Goal: Task Accomplishment & Management: Manage account settings

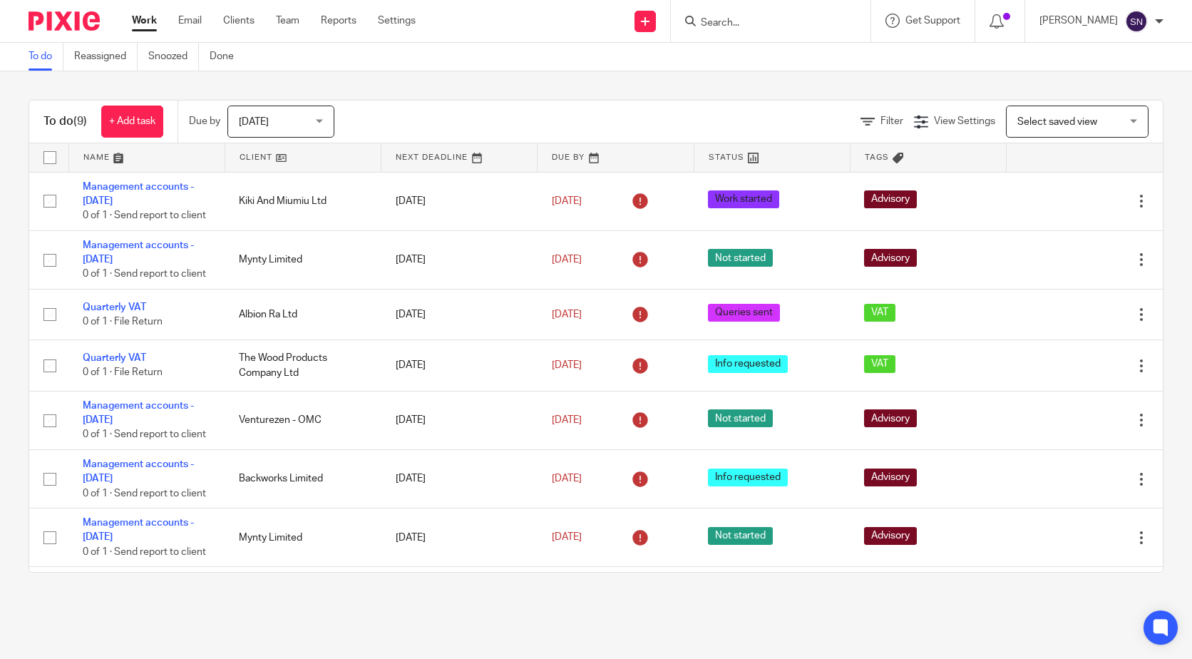
click at [862, 111] on div "Filter View Settings View Settings Manage saved views Select saved view Select …" at bounding box center [761, 122] width 804 height 32
click at [881, 124] on span "Filter" at bounding box center [892, 121] width 23 height 10
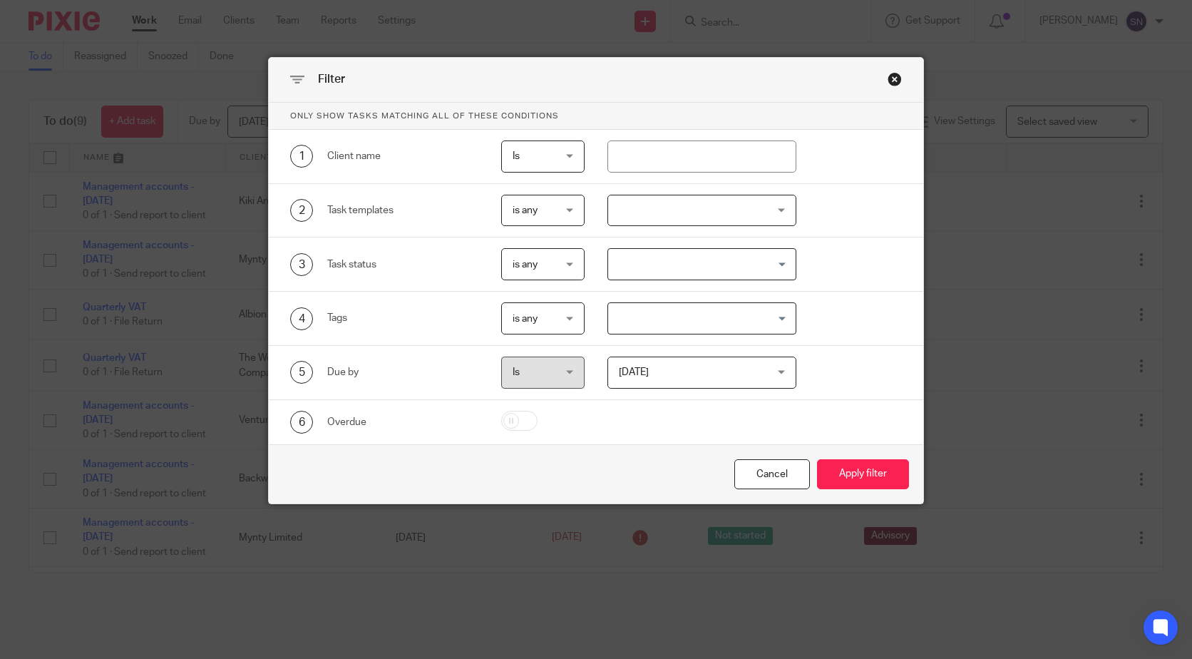
click at [890, 81] on div "Close this dialog window" at bounding box center [895, 79] width 14 height 14
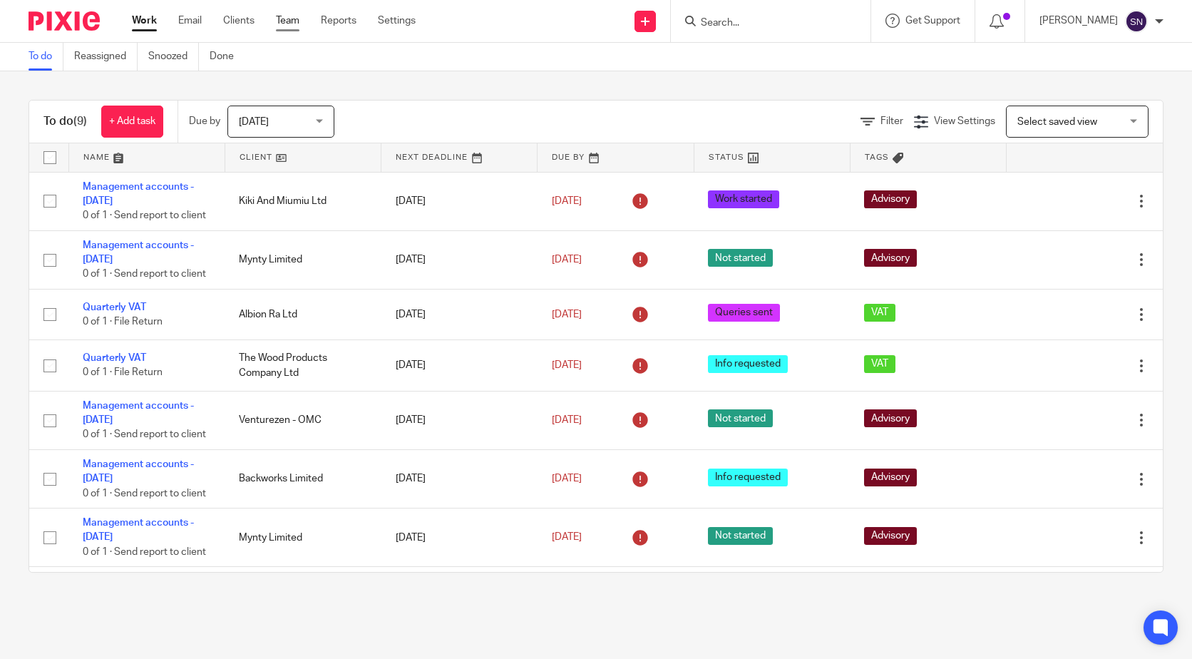
click at [280, 20] on link "Team" at bounding box center [288, 21] width 24 height 14
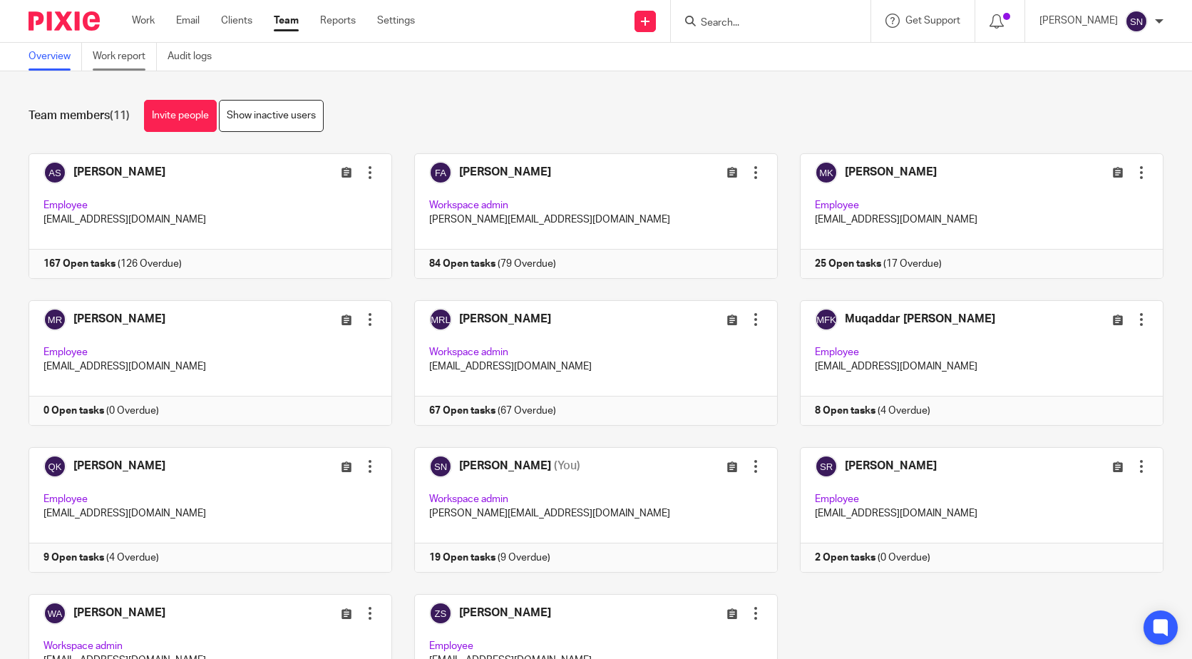
click at [132, 57] on link "Work report" at bounding box center [125, 57] width 64 height 28
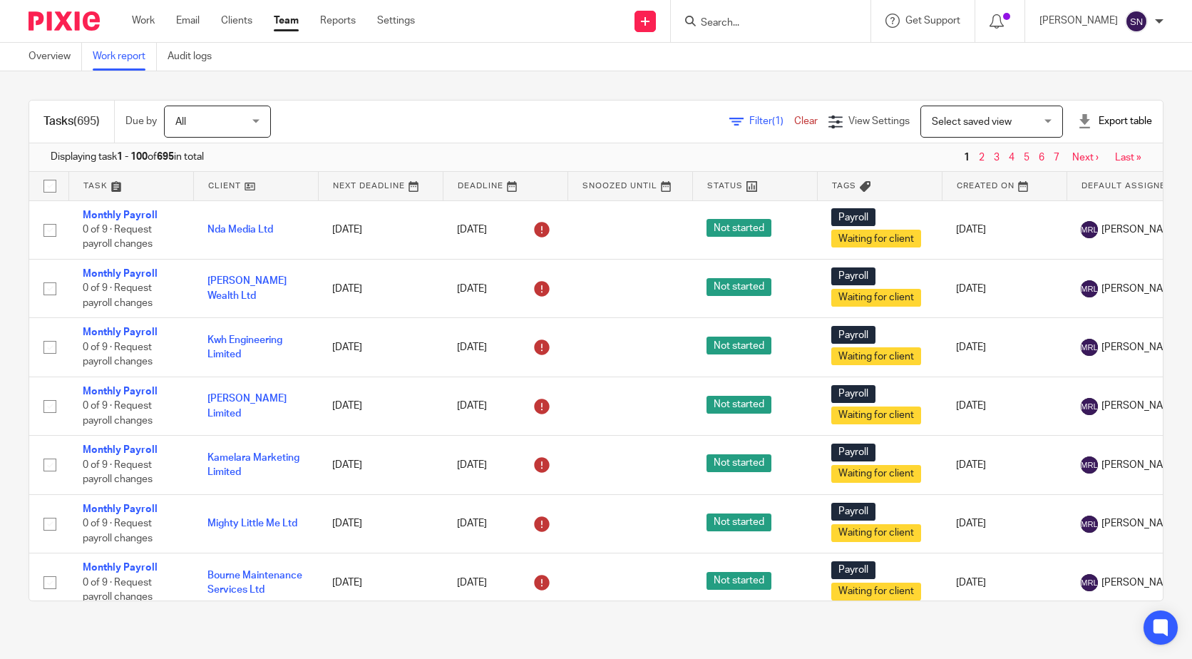
click at [750, 123] on span "Filter (1)" at bounding box center [772, 121] width 45 height 10
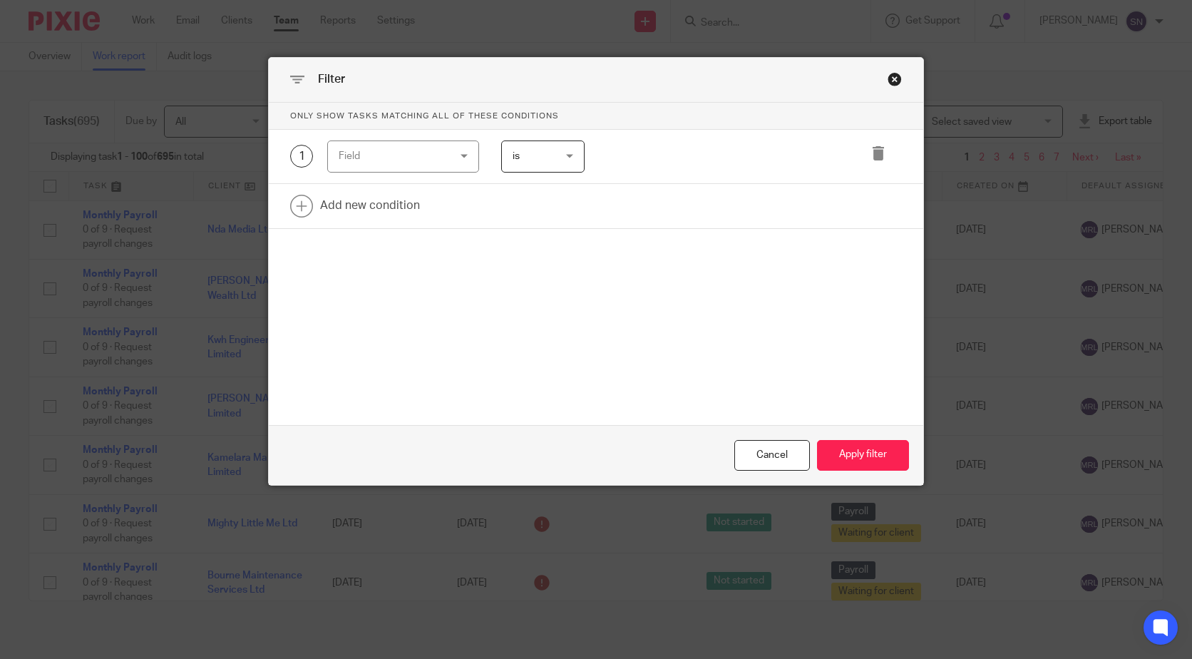
click at [382, 167] on div "Field" at bounding box center [395, 156] width 112 height 30
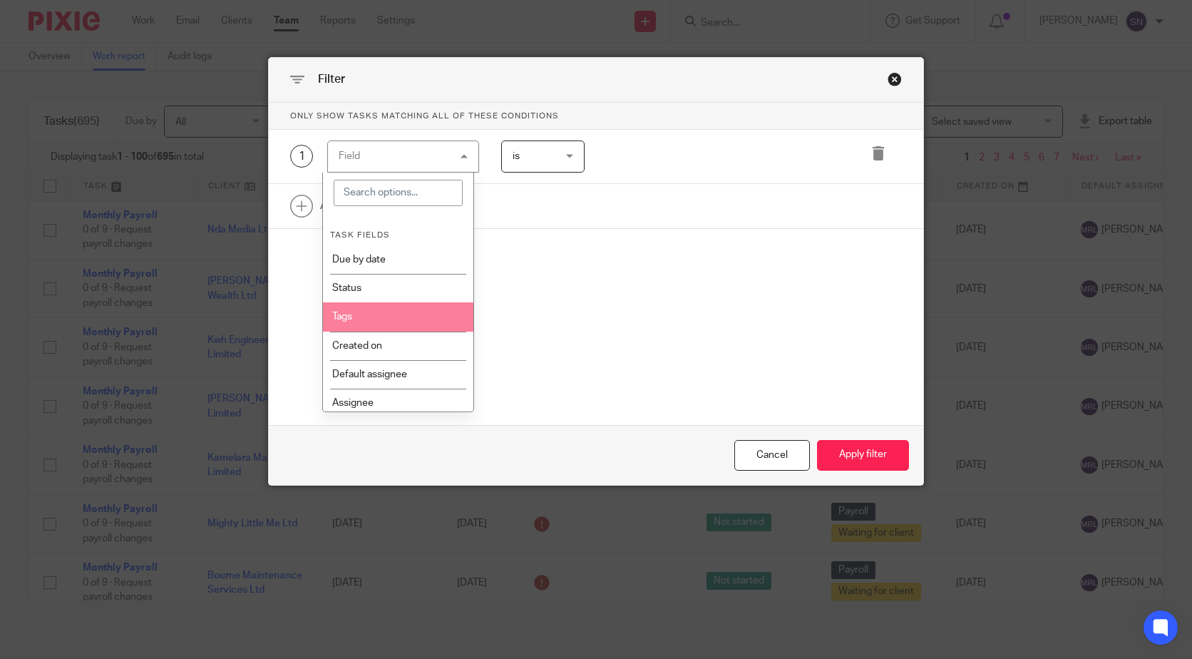
click at [350, 323] on li "Tags" at bounding box center [398, 316] width 150 height 29
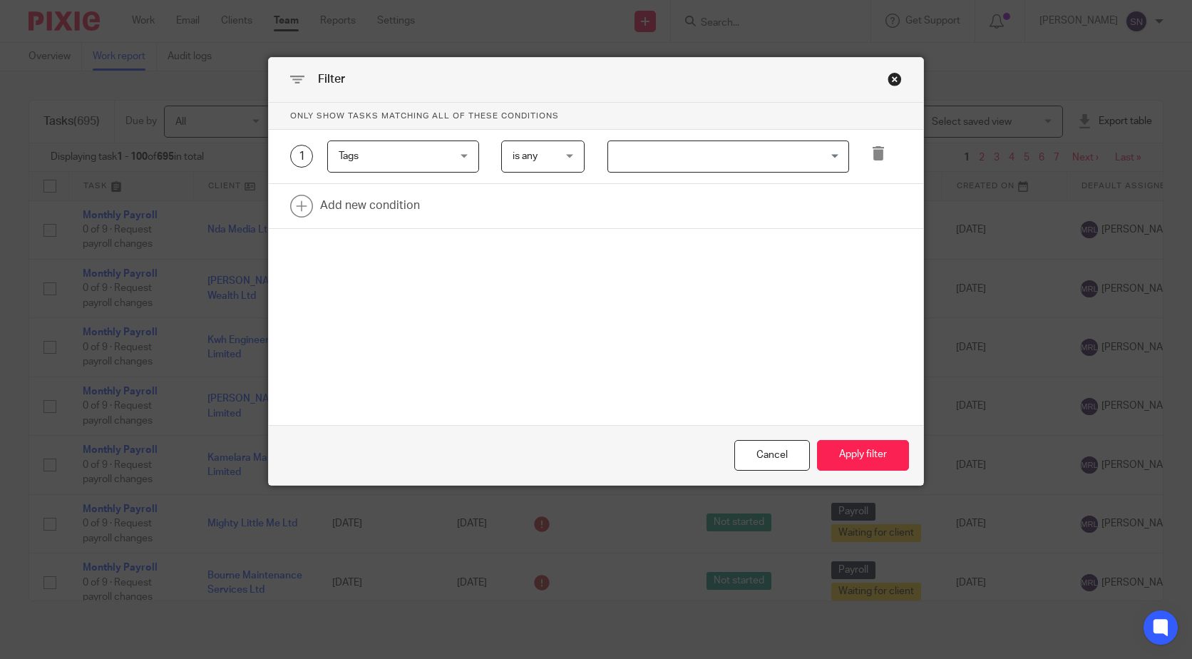
click at [681, 160] on input "Search for option" at bounding box center [725, 156] width 231 height 25
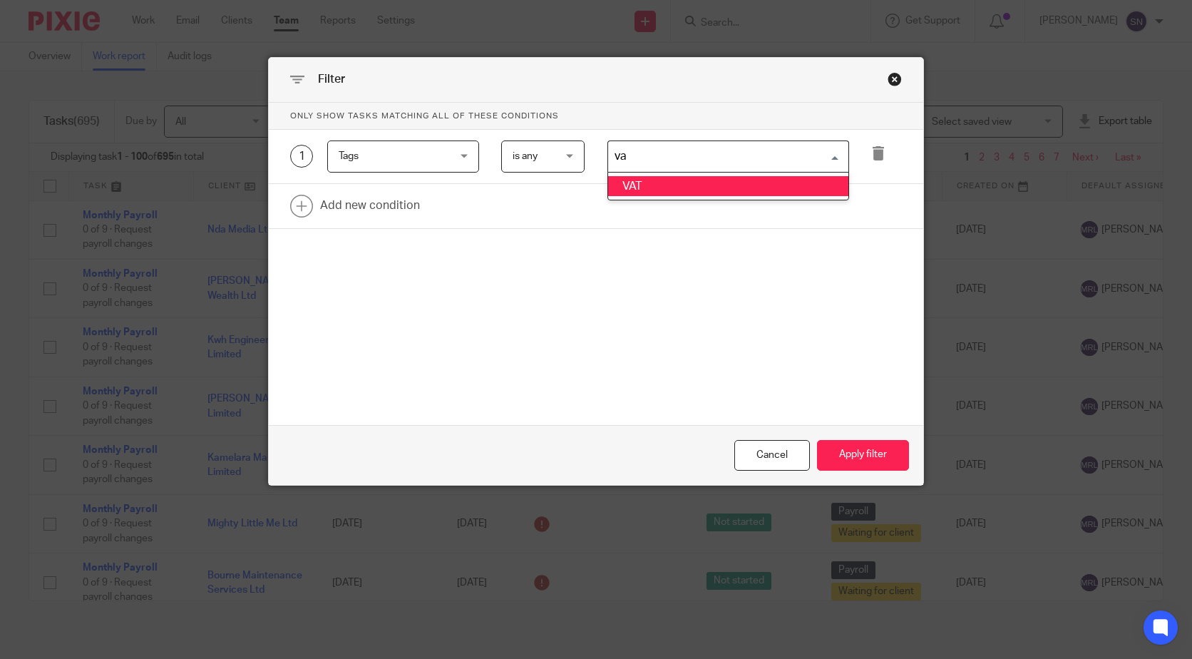
type input "vat"
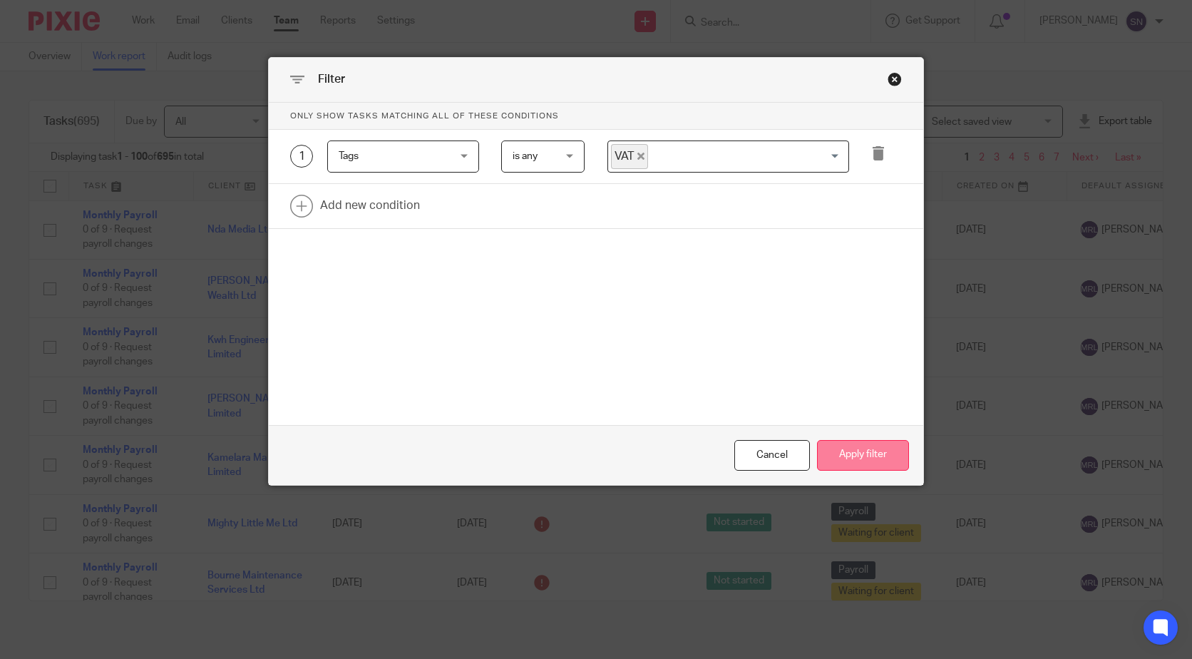
click at [878, 455] on button "Apply filter" at bounding box center [863, 455] width 92 height 31
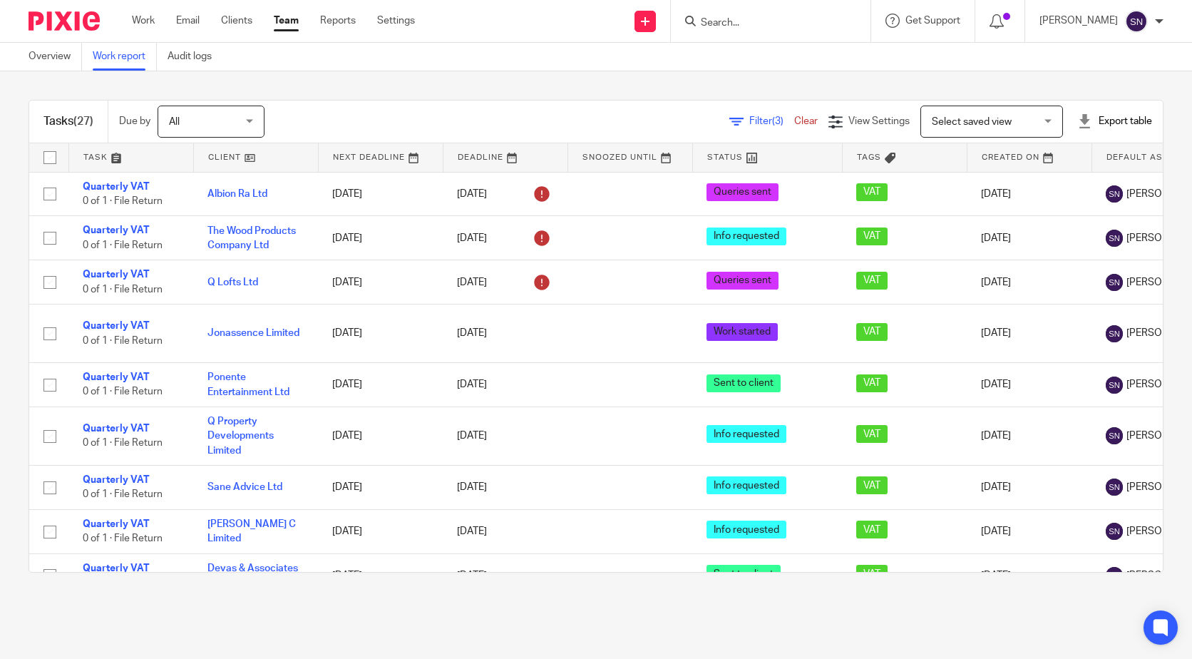
scroll to position [71, 0]
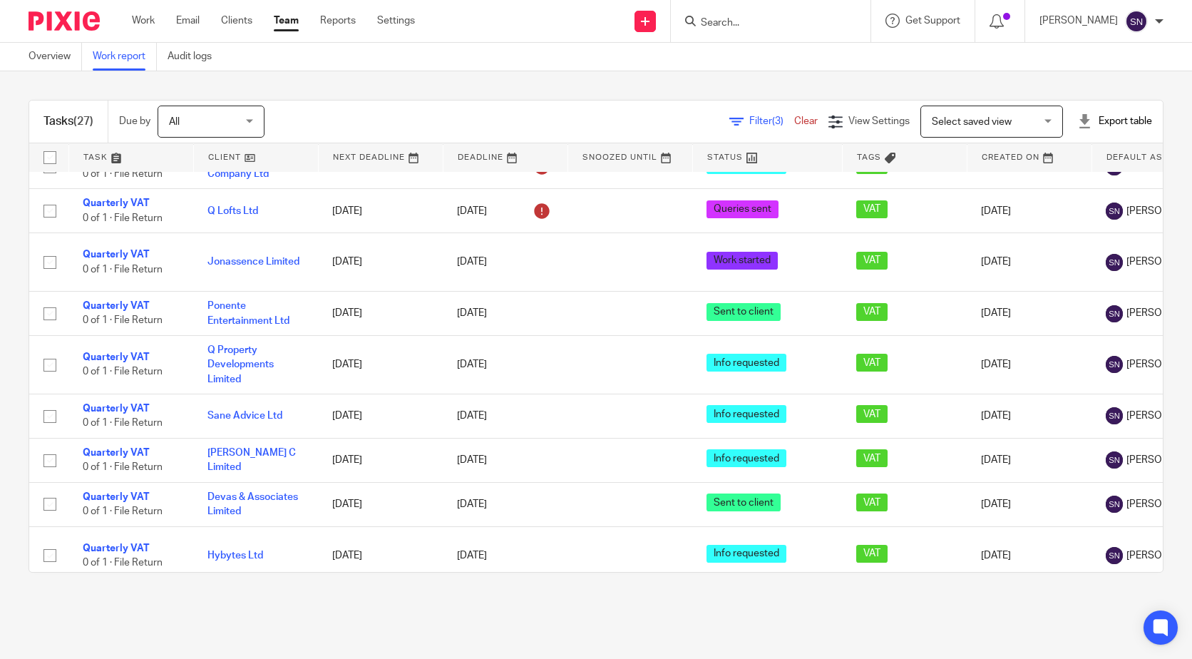
click at [725, 26] on input "Search" at bounding box center [764, 23] width 128 height 13
paste input "[PERSON_NAME]"
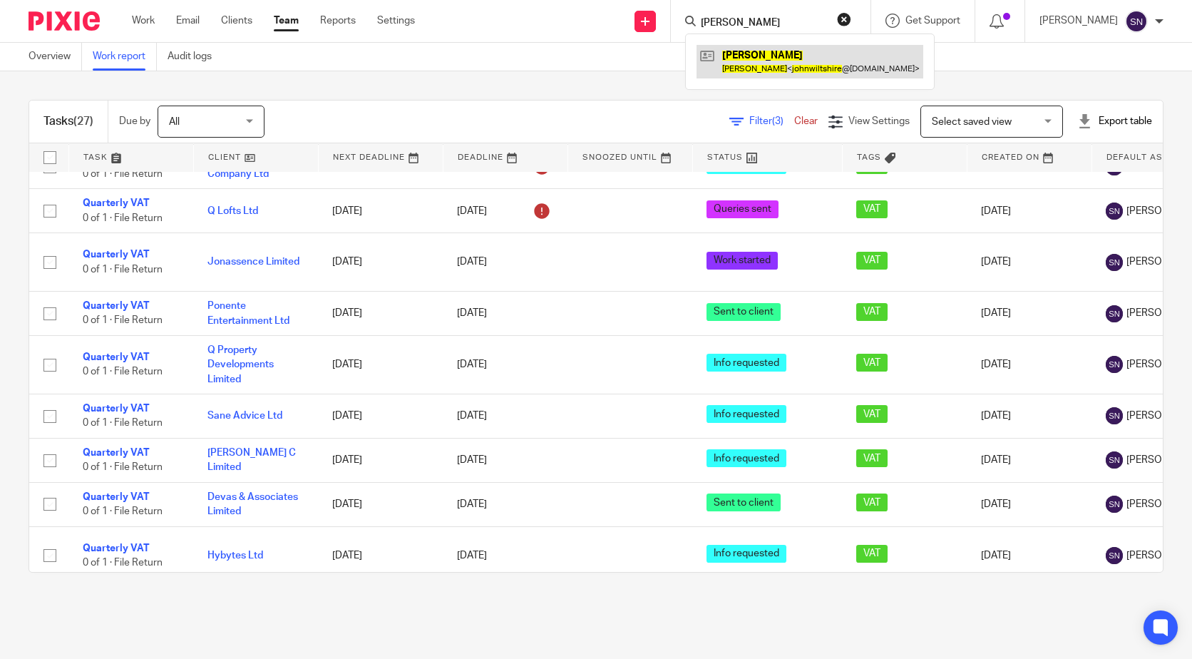
type input "[PERSON_NAME]"
click at [706, 56] on link at bounding box center [810, 61] width 227 height 33
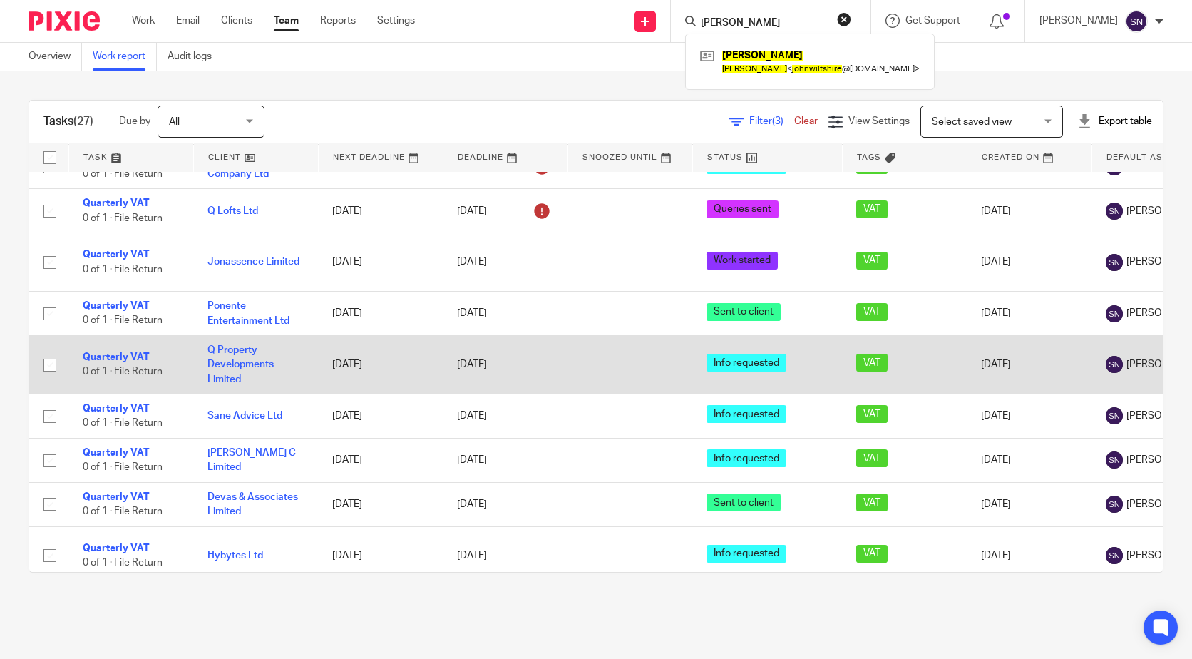
scroll to position [0, 0]
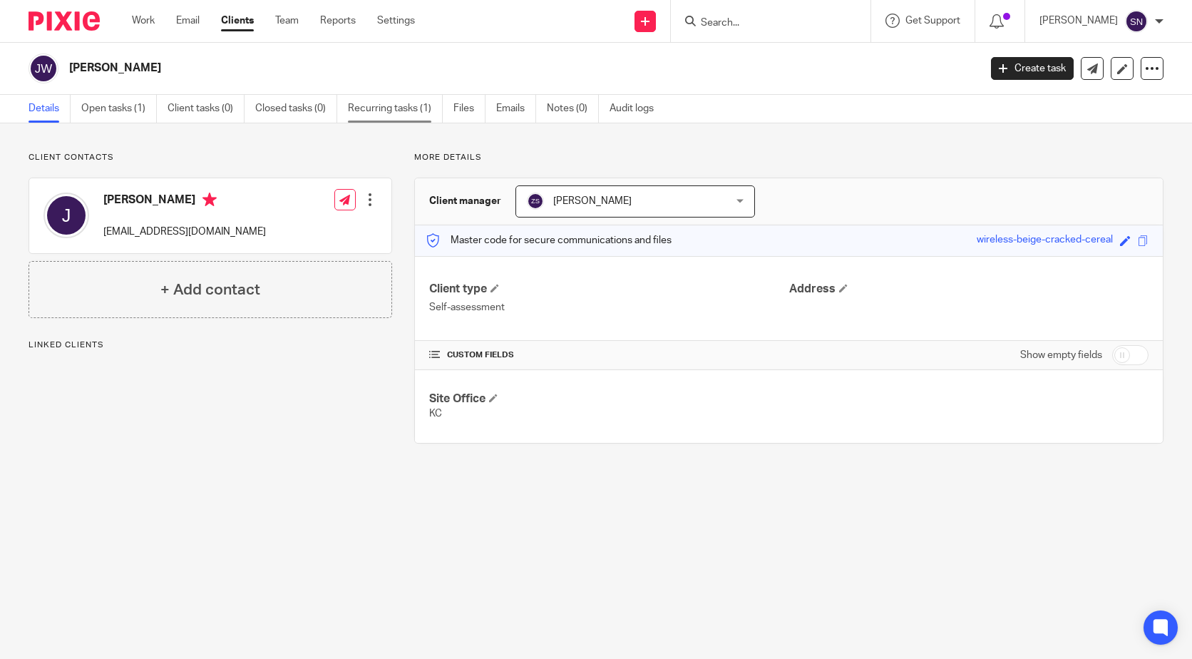
click at [399, 121] on link "Recurring tasks (1)" at bounding box center [395, 109] width 95 height 28
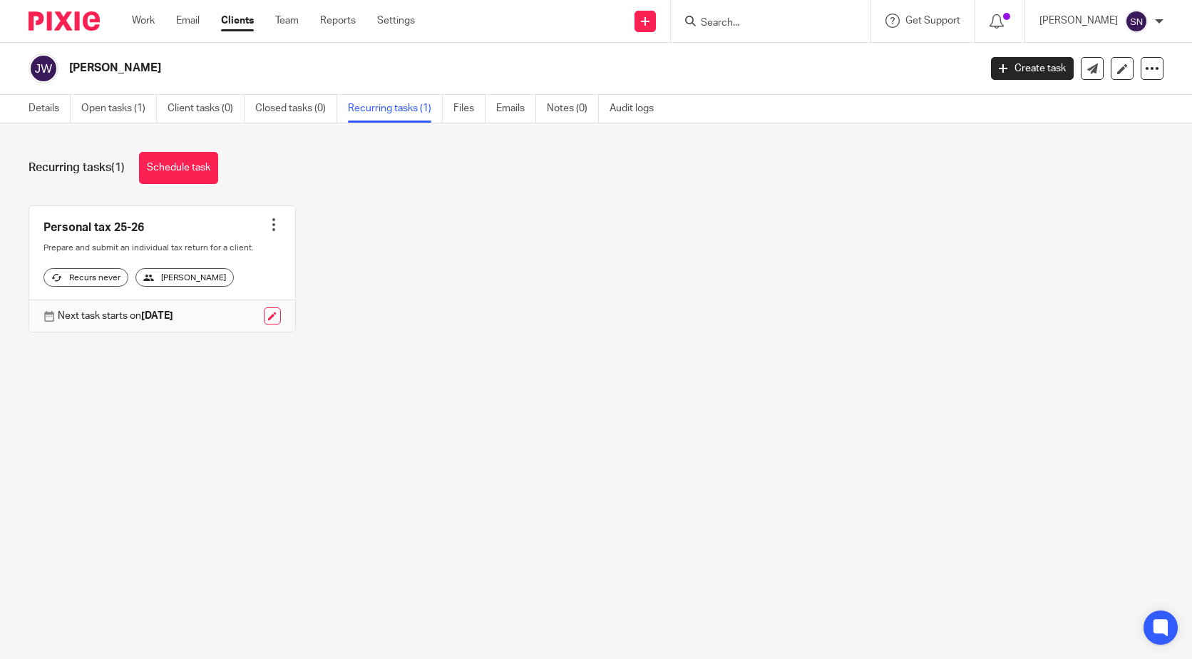
click at [25, 106] on div "Details Open tasks (1) Client tasks (0) Closed tasks (0) Recurring tasks (1) Fi…" at bounding box center [345, 109] width 690 height 28
click at [63, 118] on link "Details" at bounding box center [50, 109] width 42 height 28
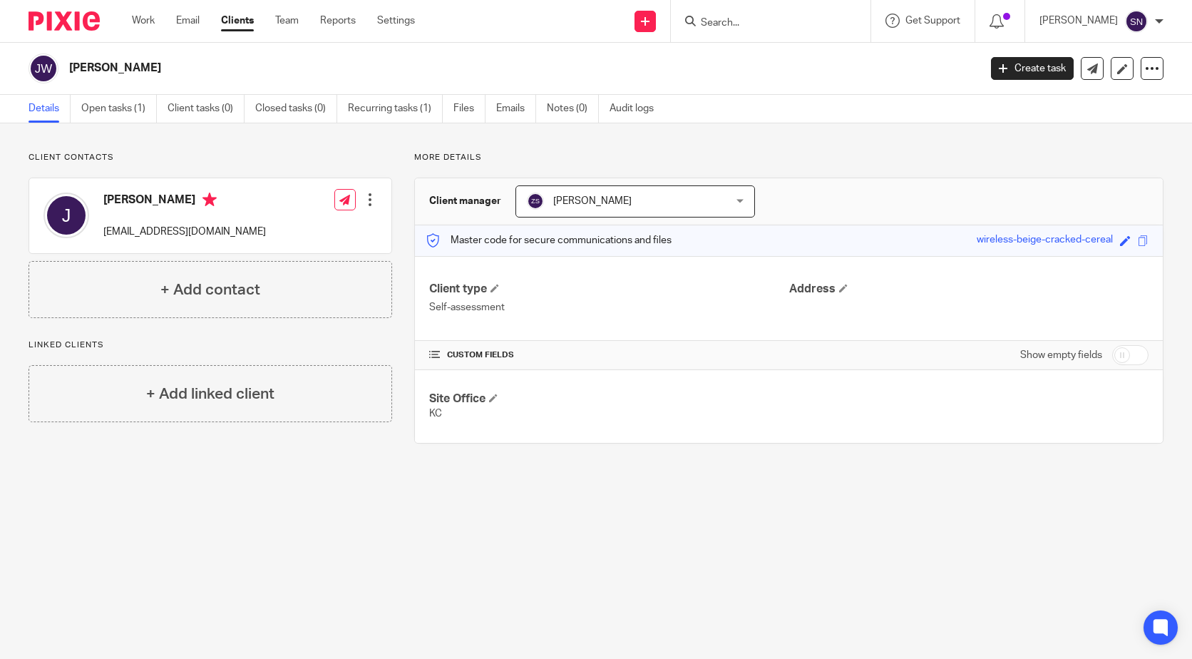
drag, startPoint x: 427, startPoint y: 308, endPoint x: 538, endPoint y: 330, distance: 112.6
click at [538, 330] on div "Client type Self-assessment Address" at bounding box center [789, 298] width 748 height 85
drag, startPoint x: 538, startPoint y: 330, endPoint x: 526, endPoint y: 323, distance: 13.1
click at [526, 323] on div "Client type Self-assessment Address" at bounding box center [789, 298] width 748 height 85
click at [1111, 68] on link at bounding box center [1122, 68] width 23 height 23
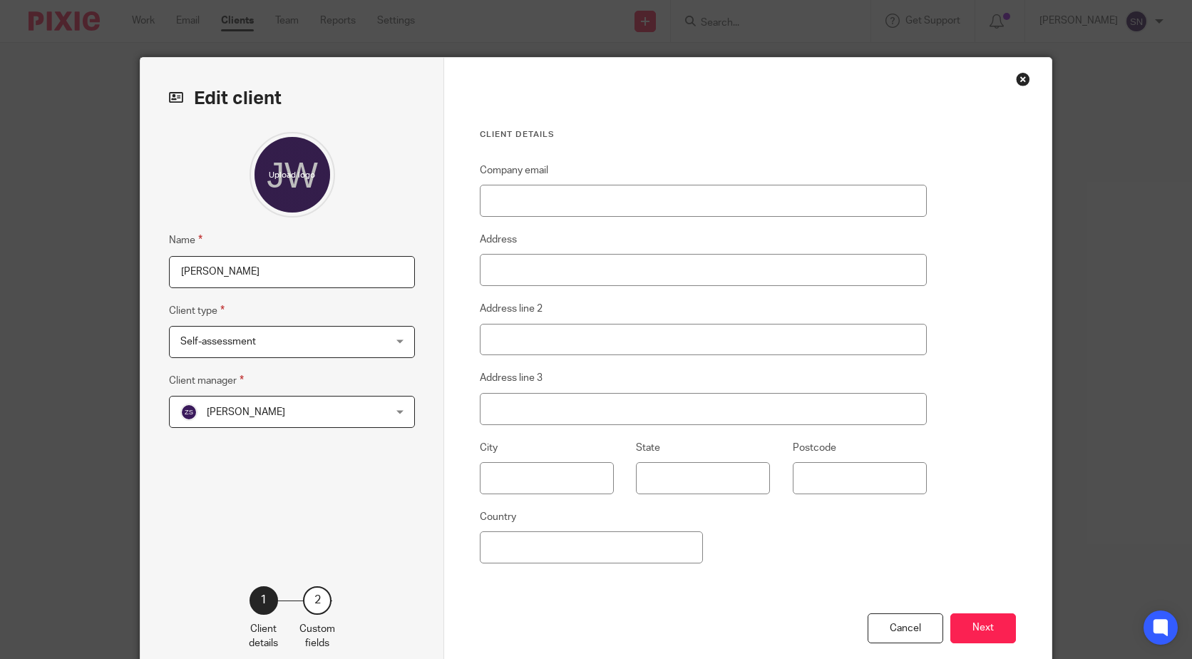
click at [310, 342] on span "Self-assessment" at bounding box center [273, 342] width 187 height 30
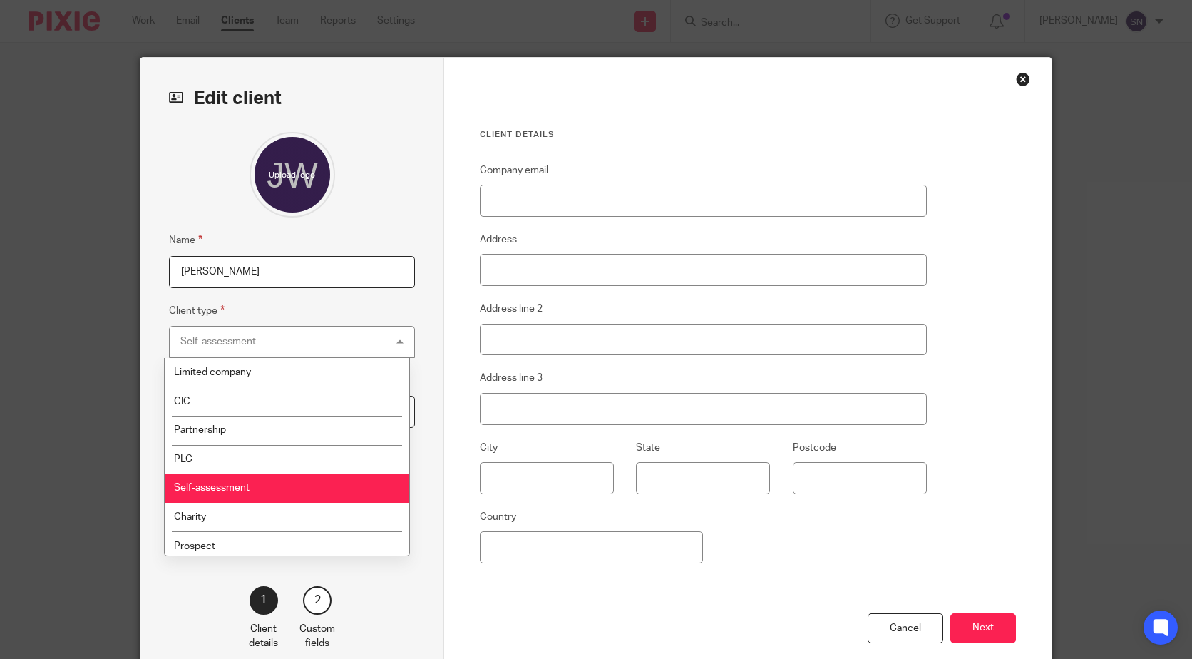
click at [310, 342] on div "Self-assessment Self-assessment" at bounding box center [292, 342] width 246 height 32
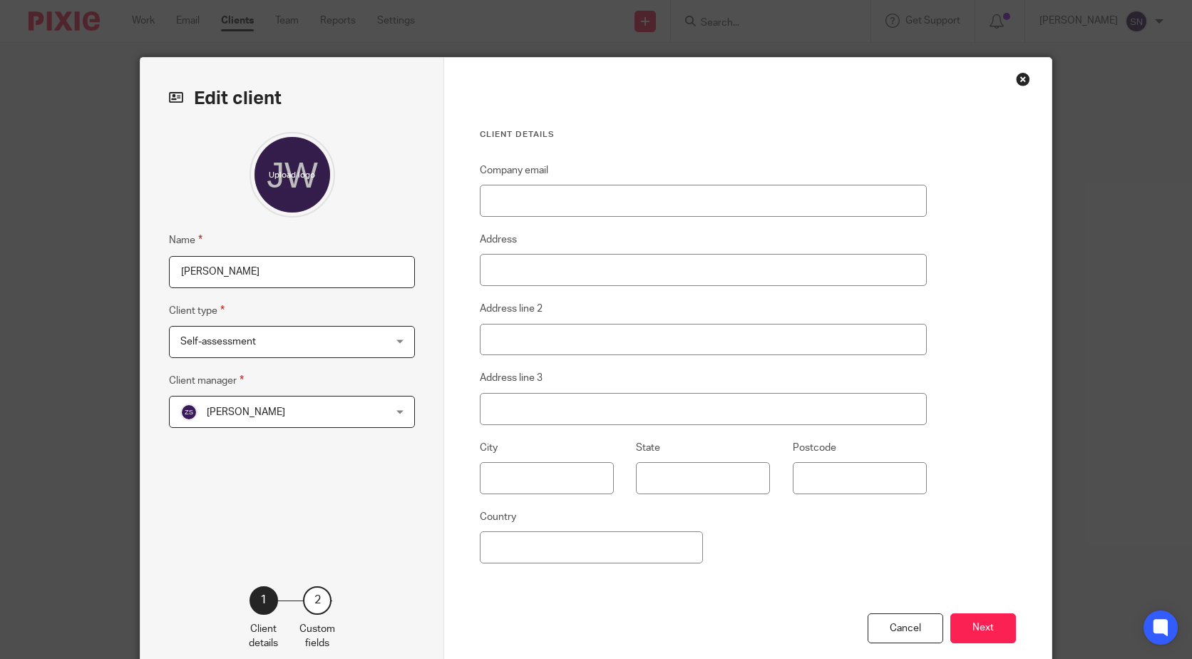
click at [979, 613] on div "Cancel Next" at bounding box center [748, 646] width 536 height 66
click at [979, 620] on button "Next" at bounding box center [984, 628] width 66 height 31
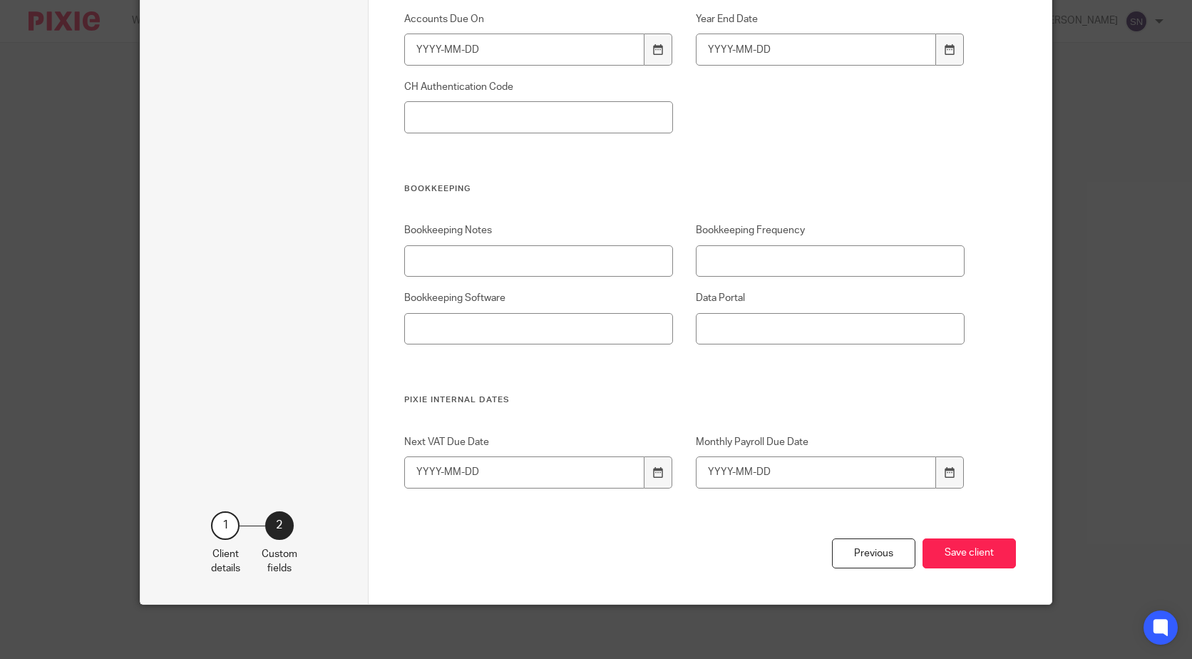
scroll to position [1155, 0]
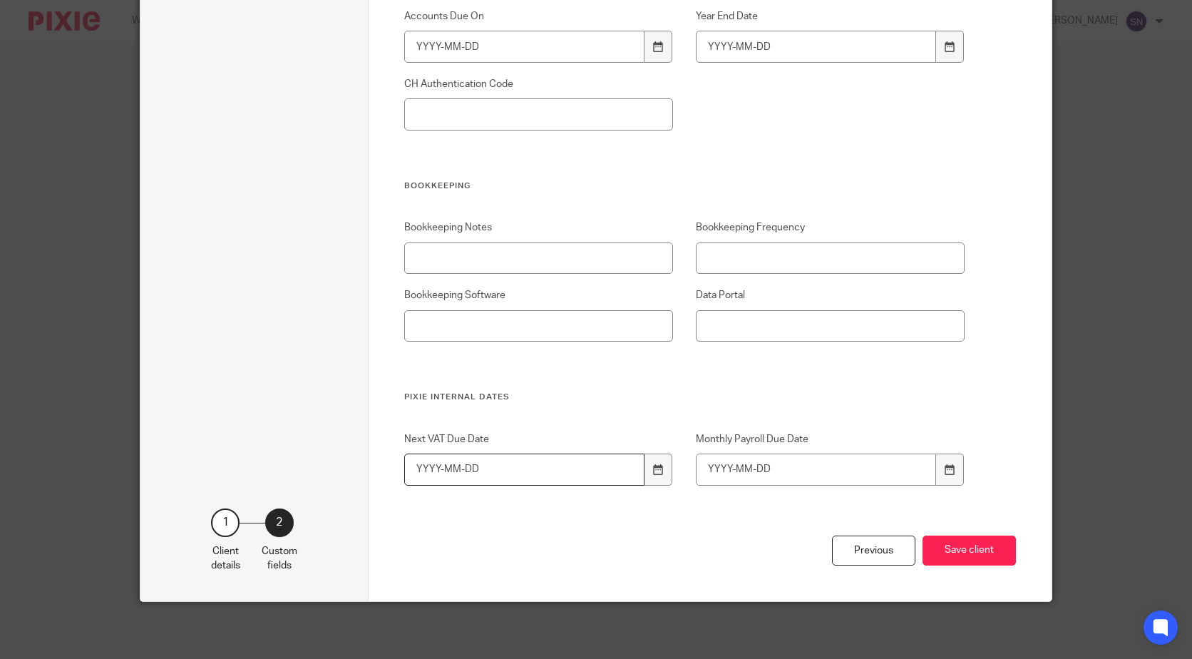
click at [553, 477] on input "Next VAT Due Date" at bounding box center [524, 470] width 241 height 32
type input "2"
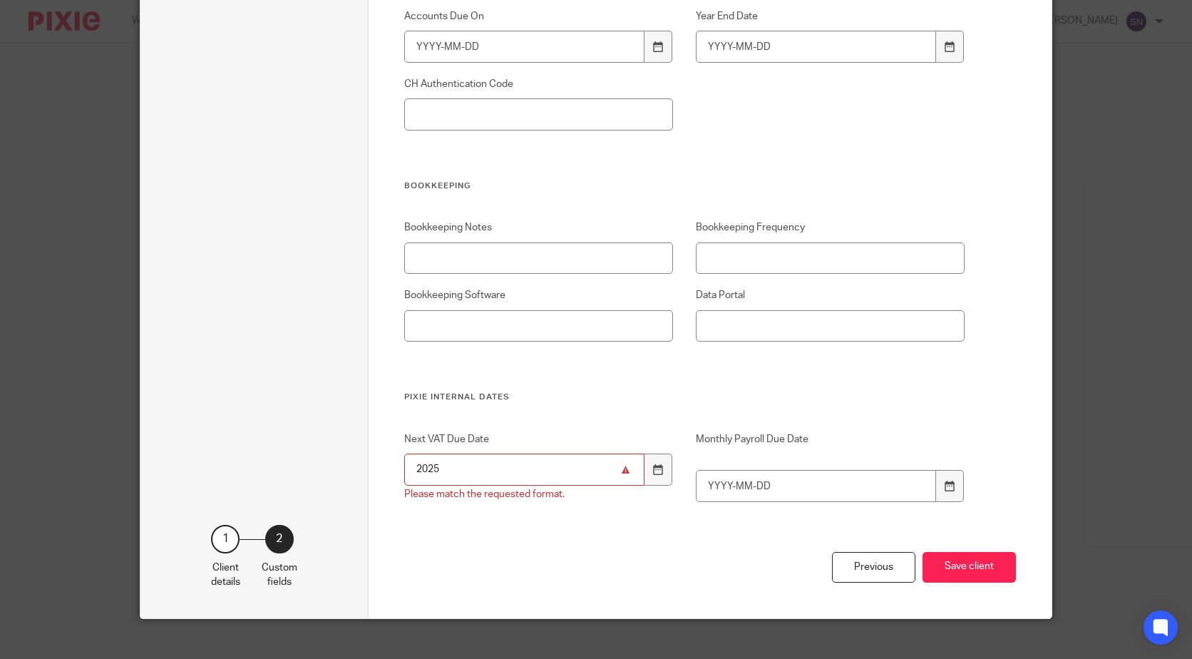
click at [553, 477] on input "2025" at bounding box center [524, 470] width 241 height 32
click at [660, 471] on div at bounding box center [658, 470] width 27 height 32
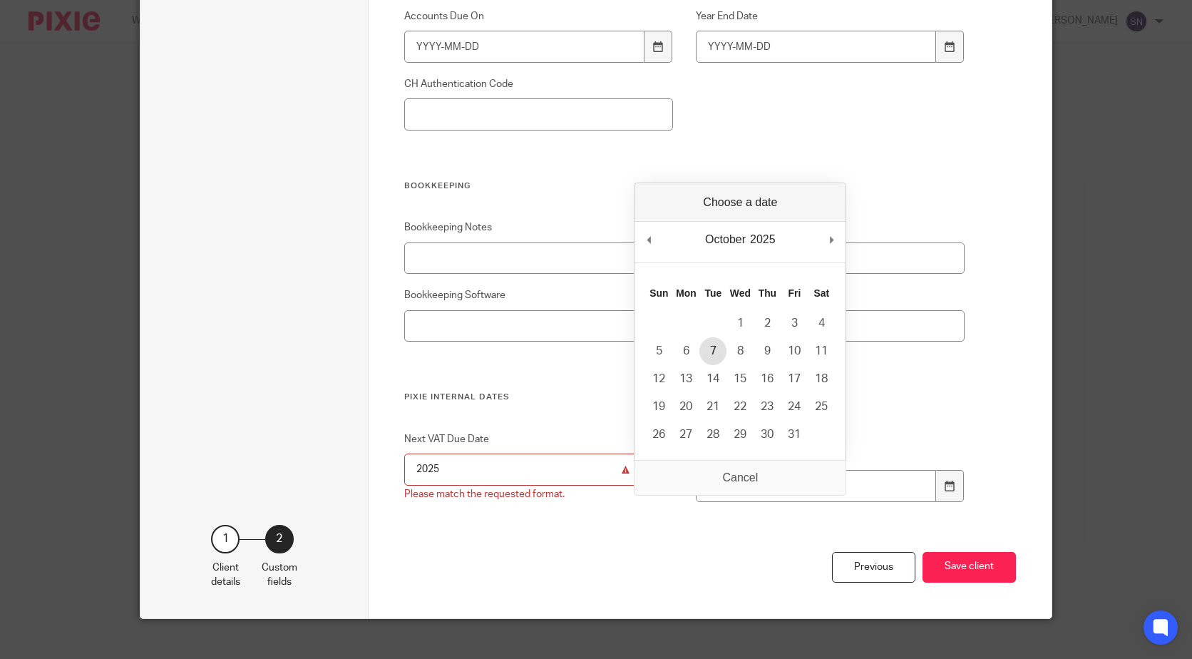
type input "2025-10-07"
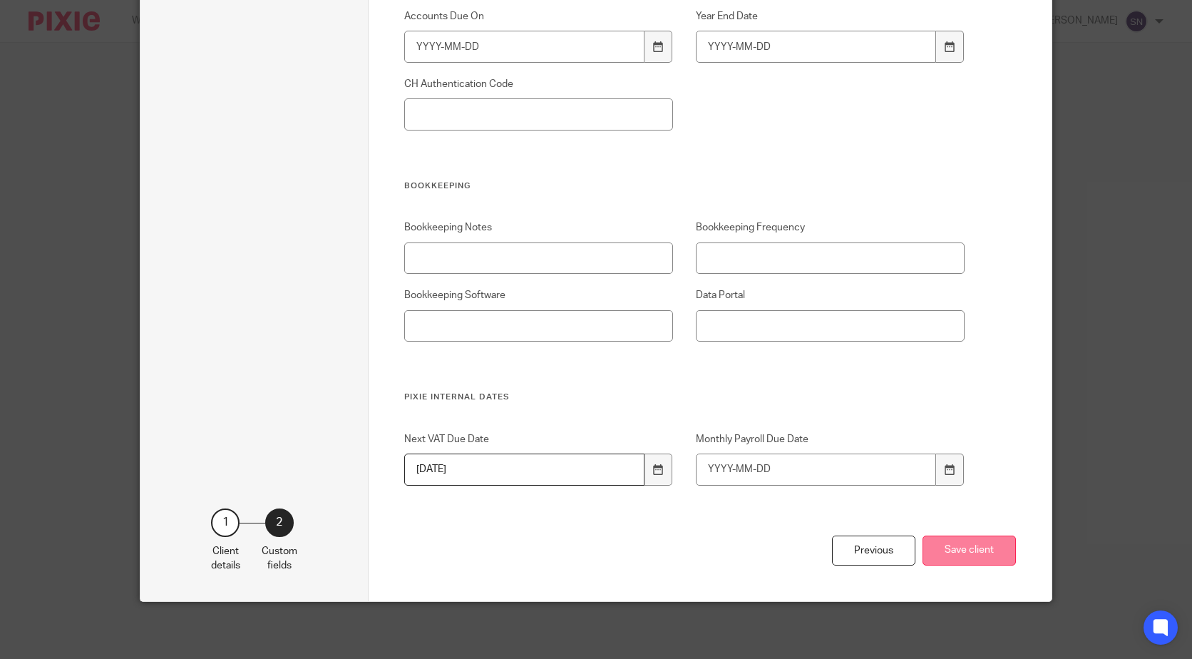
click at [944, 549] on button "Save client" at bounding box center [969, 551] width 93 height 31
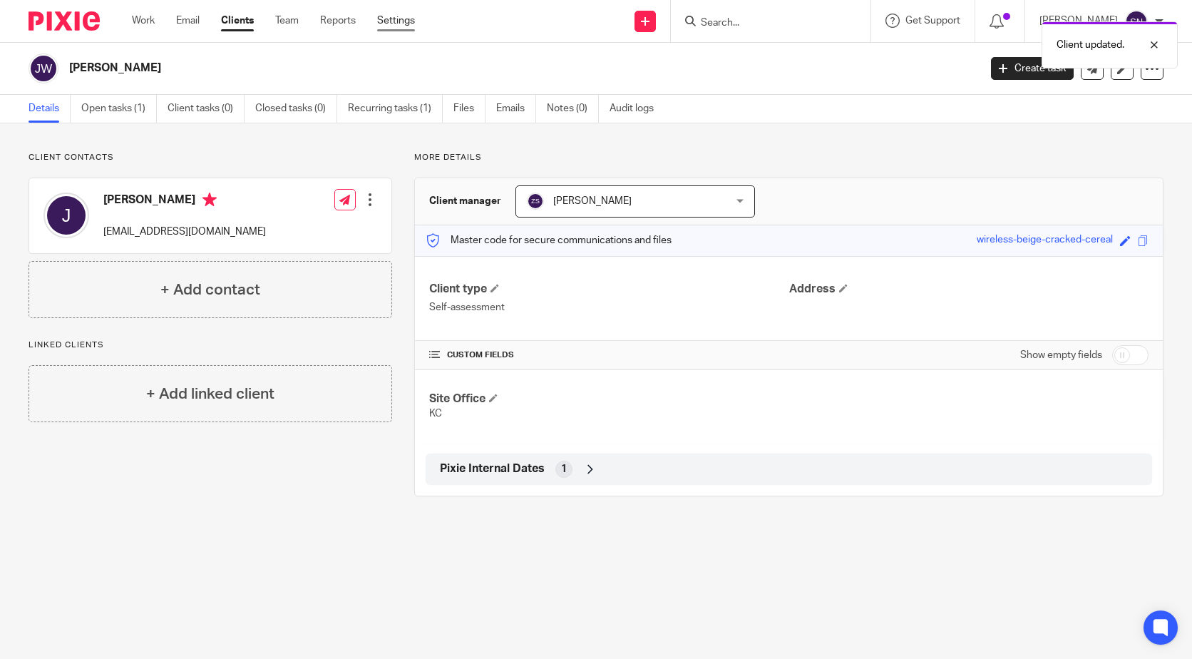
click at [415, 28] on link "Settings" at bounding box center [396, 21] width 38 height 14
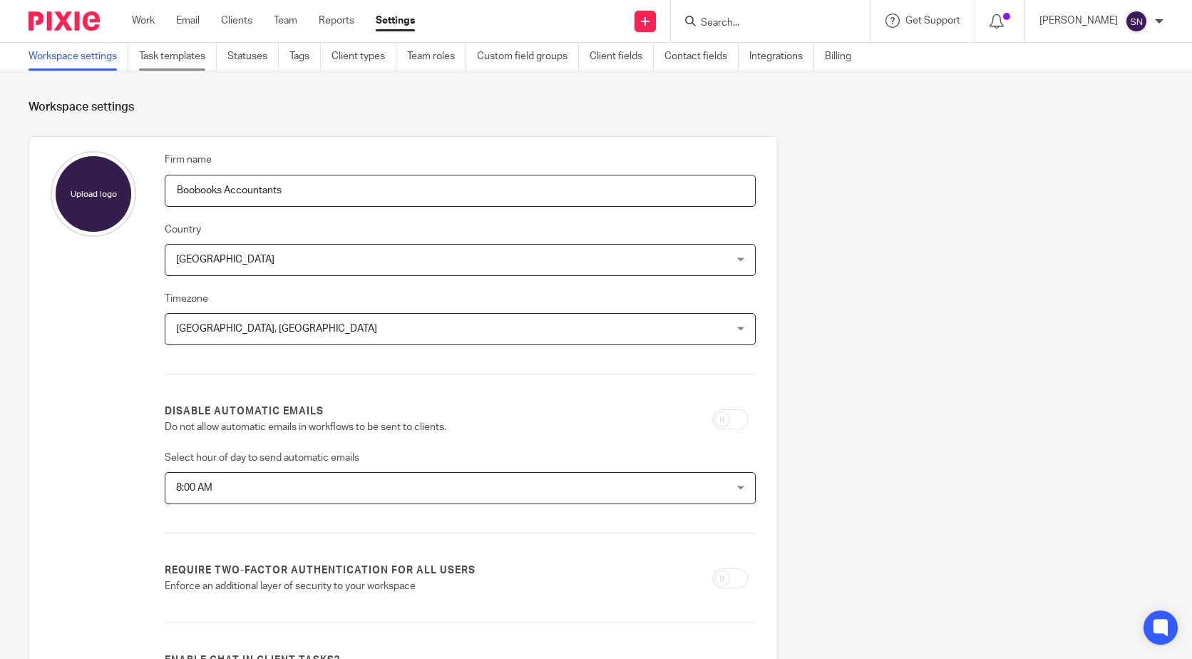
click at [198, 58] on link "Task templates" at bounding box center [178, 57] width 78 height 28
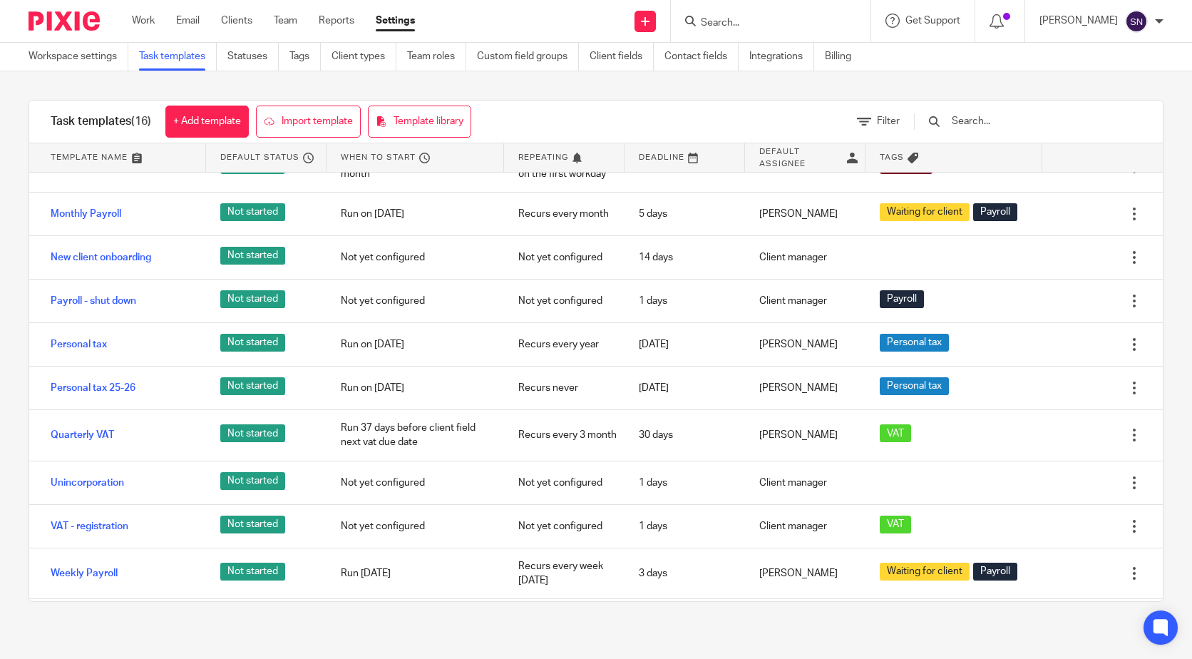
scroll to position [285, 0]
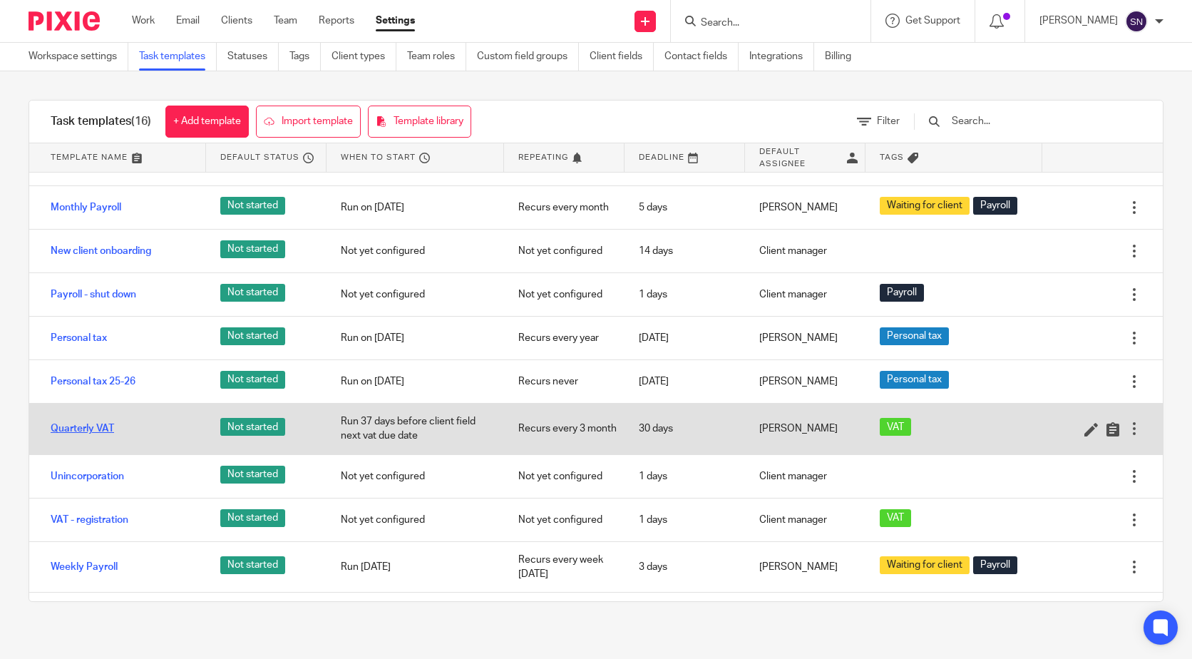
click at [102, 429] on link "Quarterly VAT" at bounding box center [82, 429] width 63 height 14
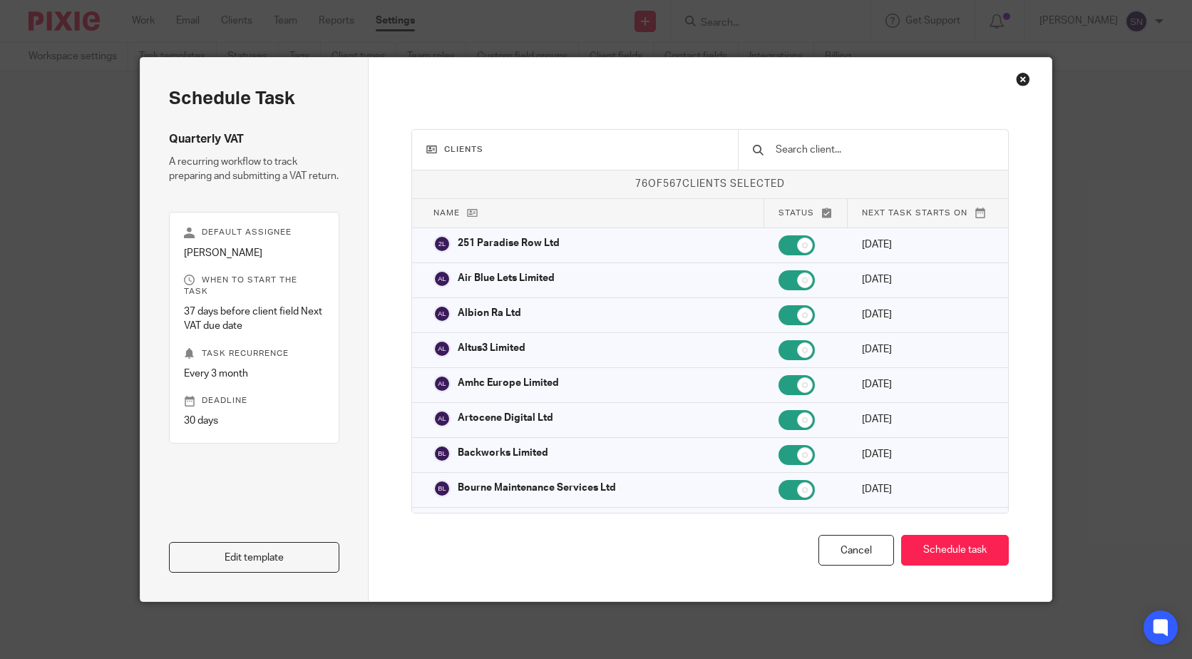
click at [878, 142] on input "text" at bounding box center [885, 150] width 220 height 16
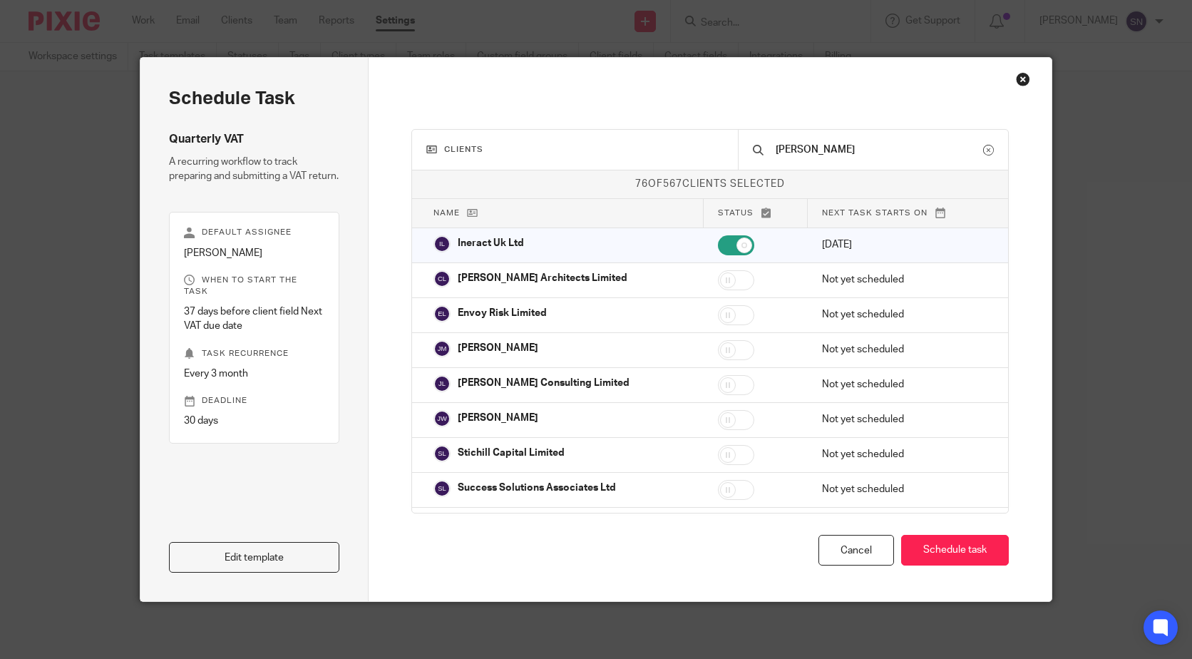
type input "john"
click at [901, 535] on button "Schedule task" at bounding box center [955, 550] width 108 height 31
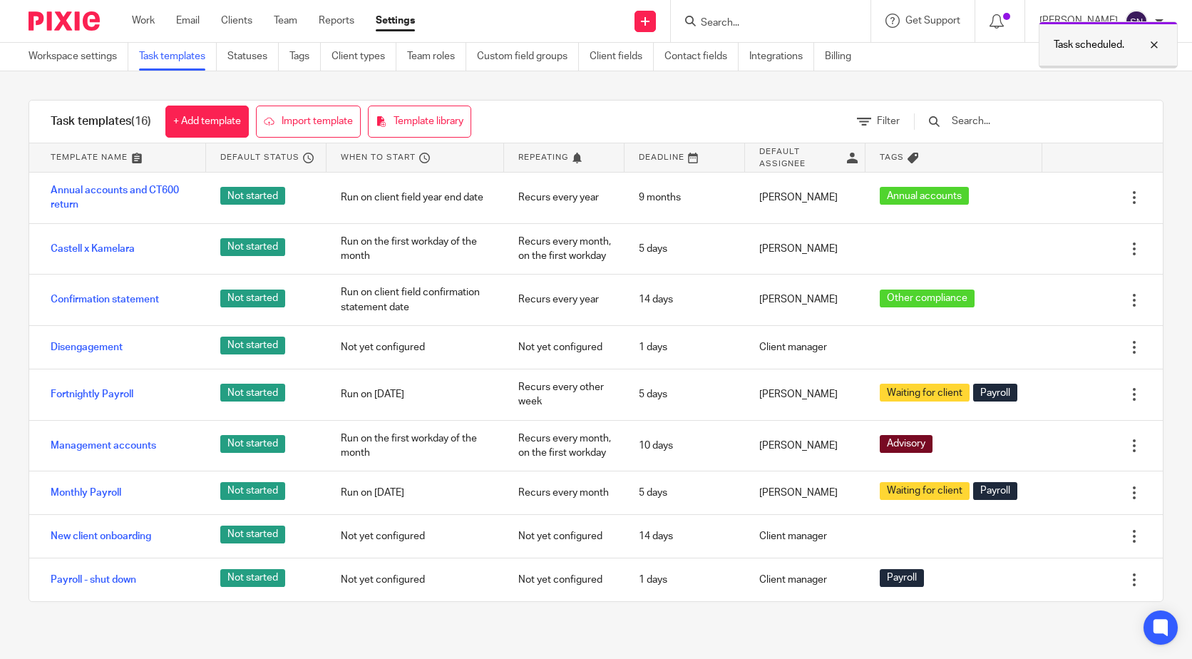
click at [1087, 39] on p "Task scheduled." at bounding box center [1089, 45] width 71 height 14
click at [231, 26] on link "Clients" at bounding box center [236, 21] width 31 height 14
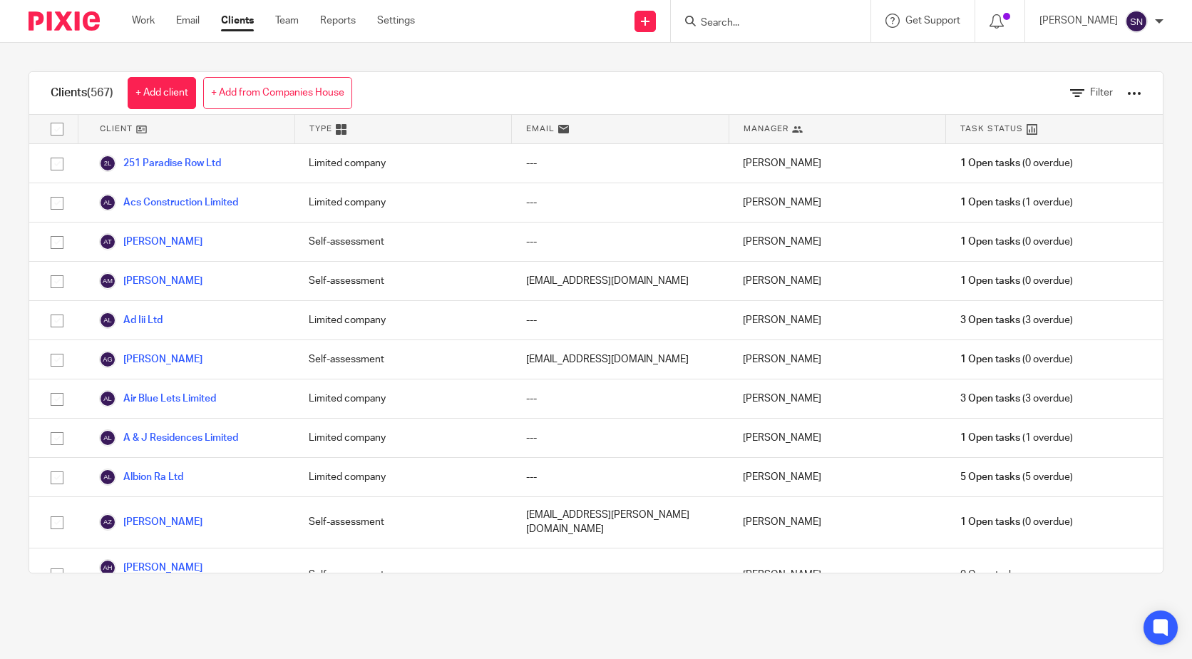
click at [796, 26] on input "Search" at bounding box center [764, 23] width 128 height 13
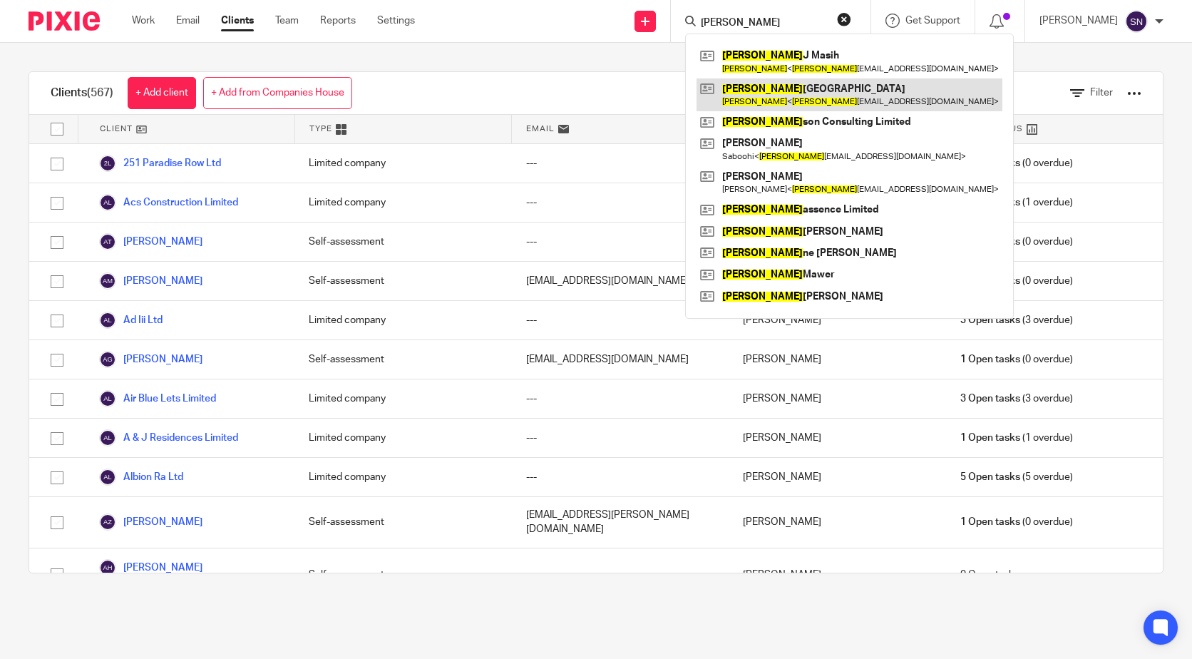
type input "john"
click at [772, 93] on link at bounding box center [850, 94] width 306 height 33
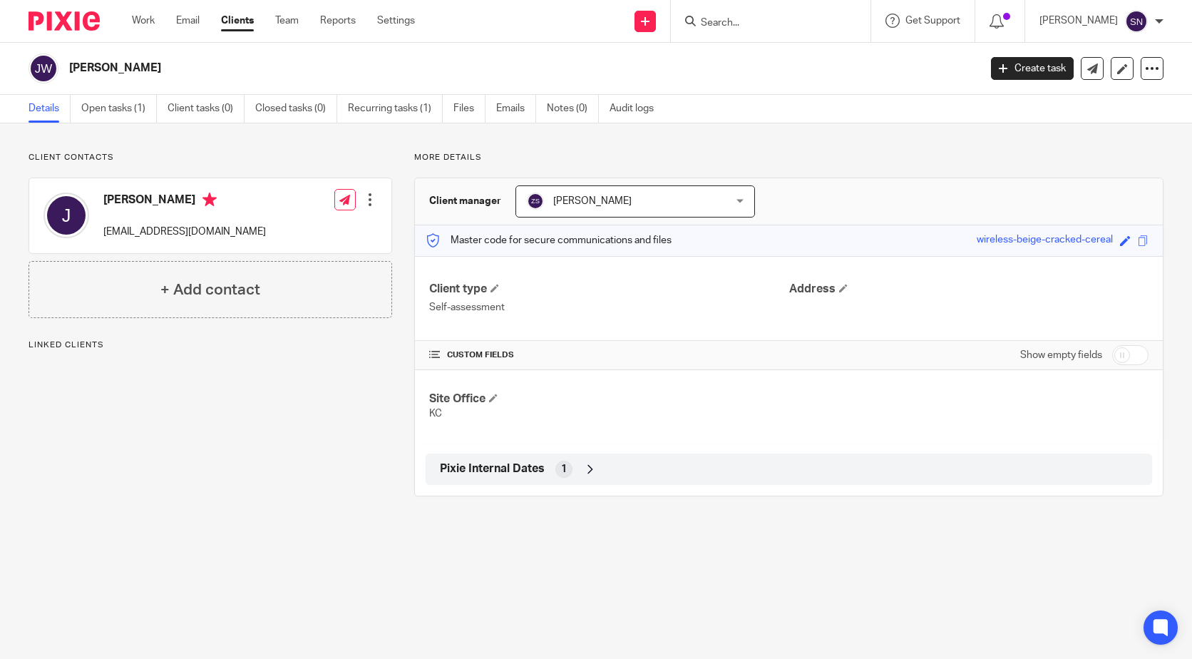
click at [390, 104] on link "Recurring tasks (1)" at bounding box center [395, 109] width 95 height 28
click at [402, 115] on link "Recurring tasks (1)" at bounding box center [395, 109] width 95 height 28
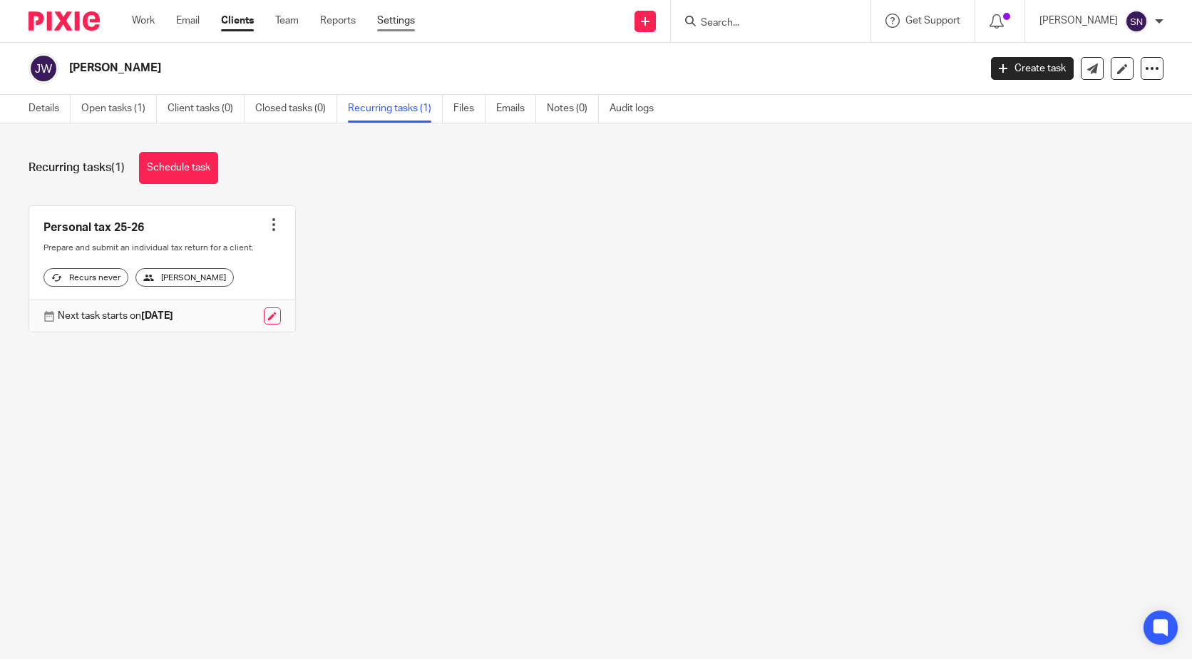
click at [387, 18] on link "Settings" at bounding box center [396, 21] width 38 height 14
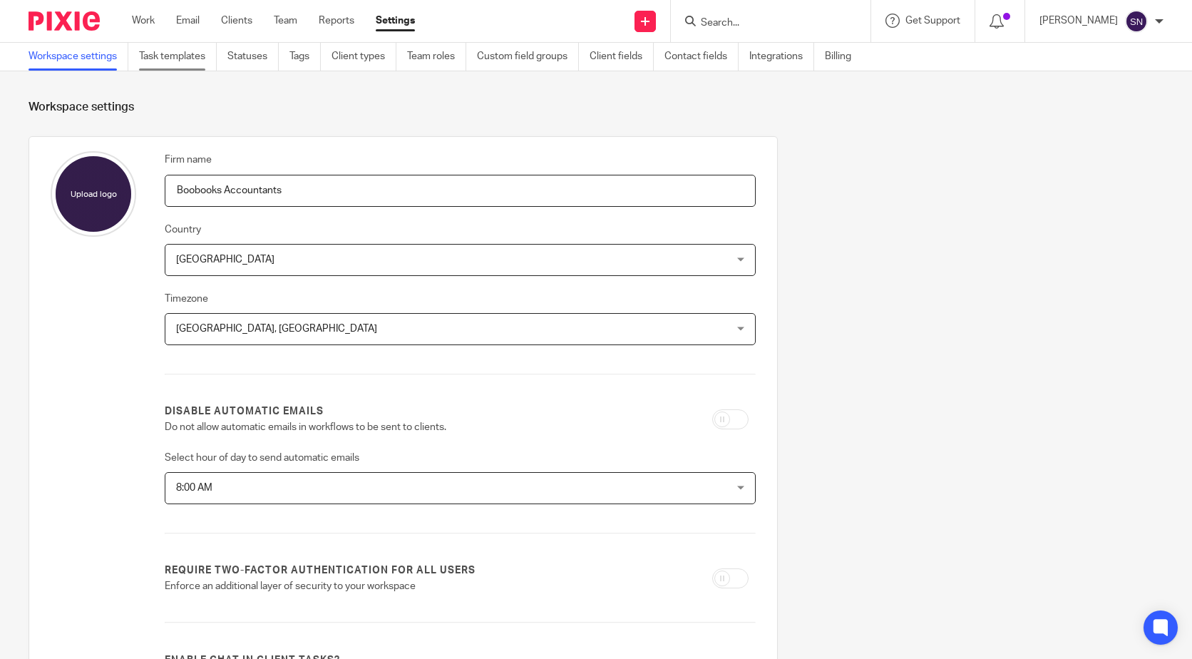
click at [185, 53] on link "Task templates" at bounding box center [178, 57] width 78 height 28
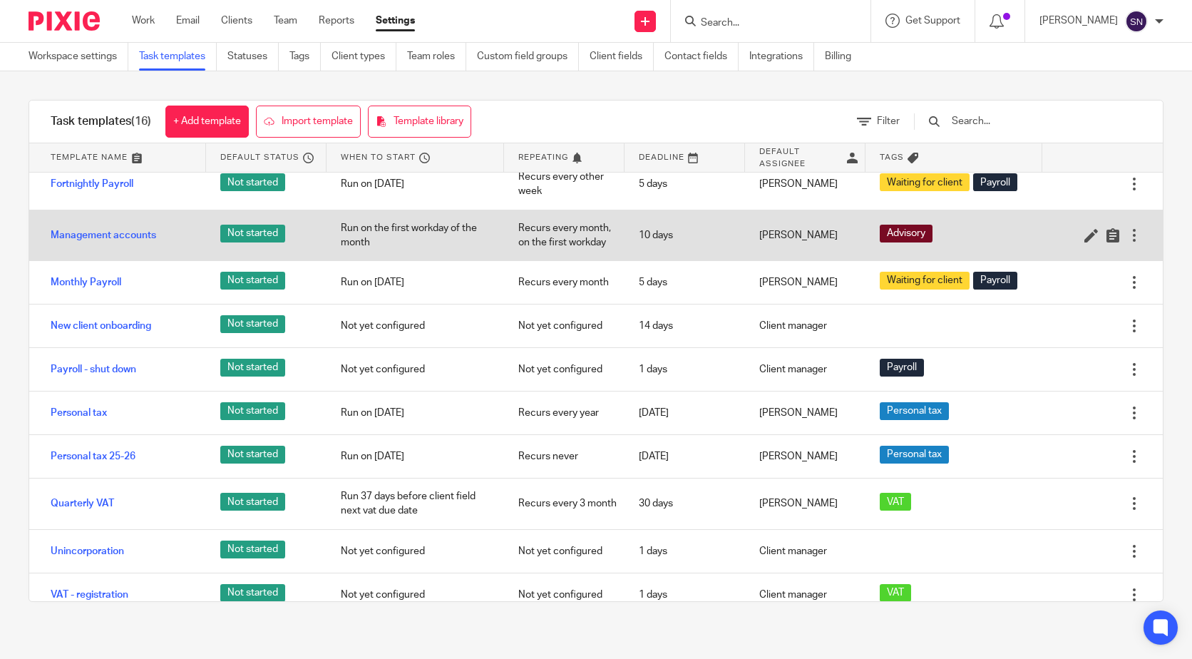
scroll to position [214, 0]
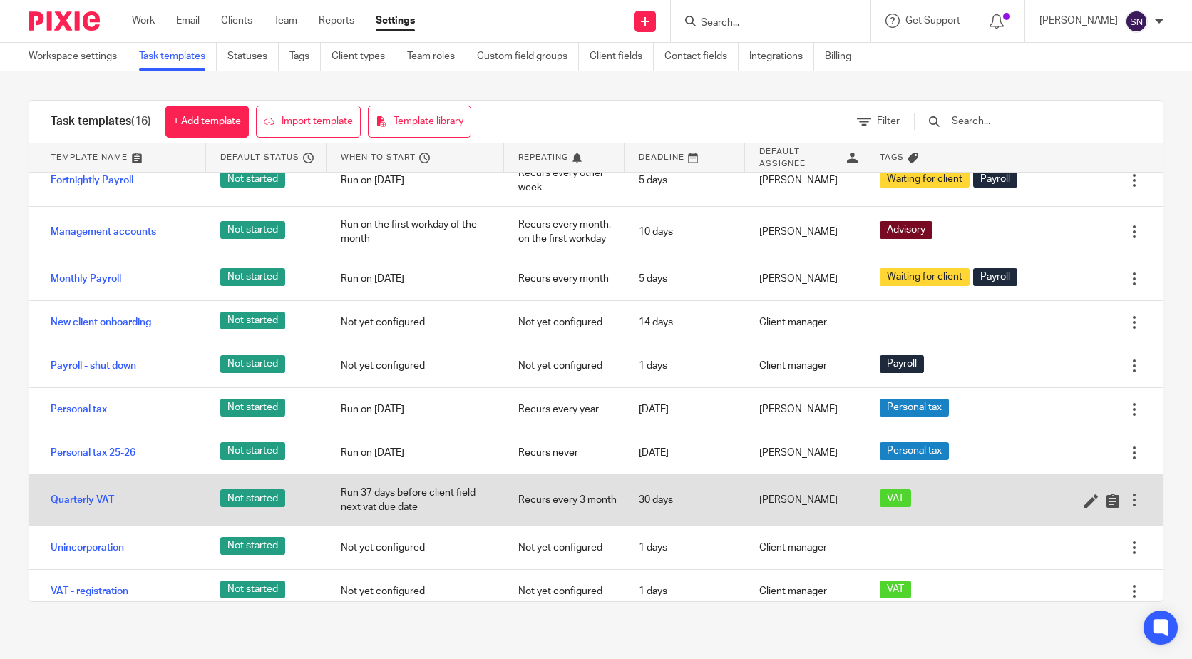
click at [93, 501] on link "Quarterly VAT" at bounding box center [82, 500] width 63 height 14
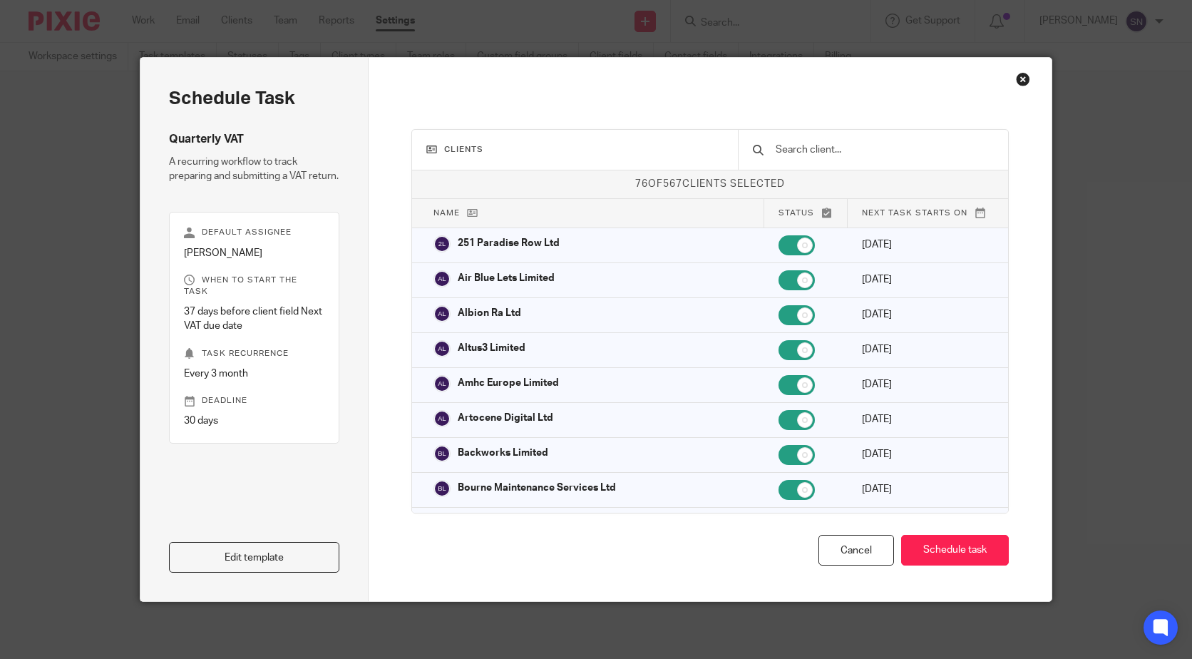
click at [802, 145] on input "text" at bounding box center [885, 150] width 220 height 16
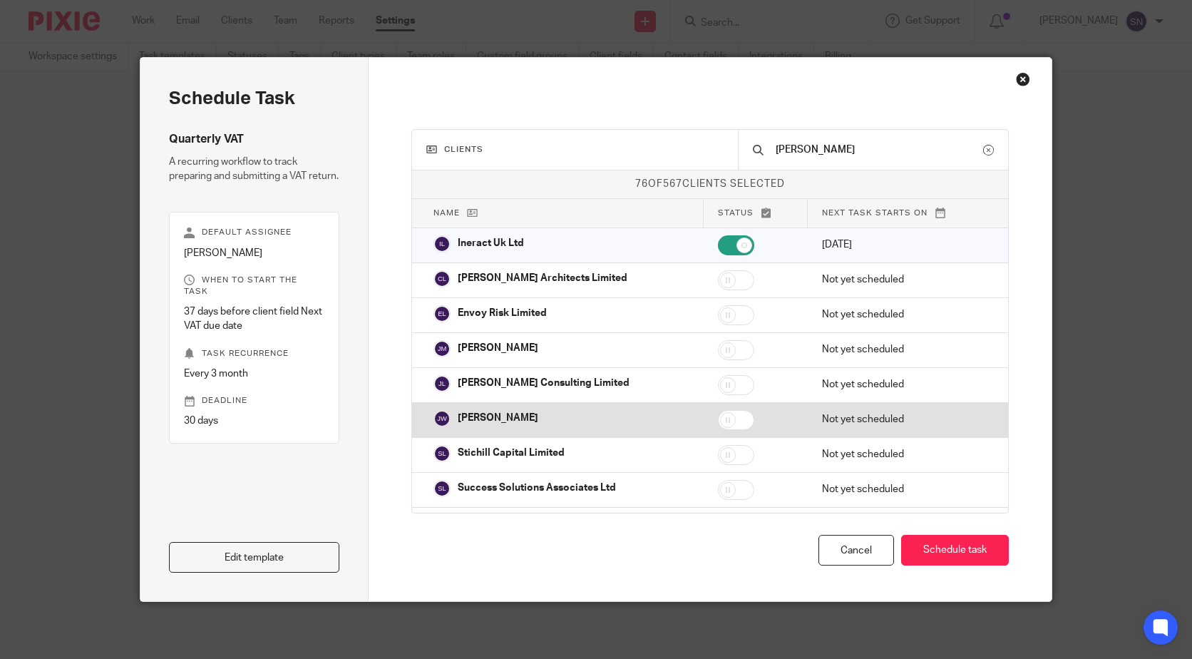
type input "[PERSON_NAME]"
click at [720, 417] on input "checkbox" at bounding box center [736, 420] width 36 height 20
checkbox input "true"
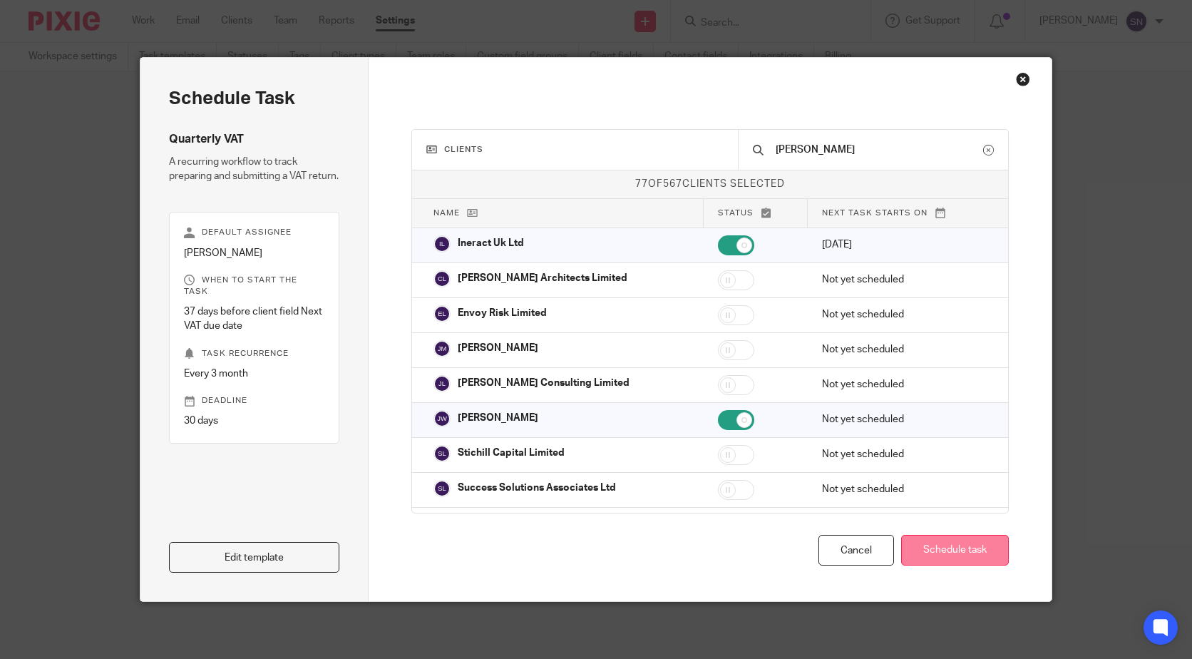
click at [974, 543] on button "Schedule task" at bounding box center [955, 550] width 108 height 31
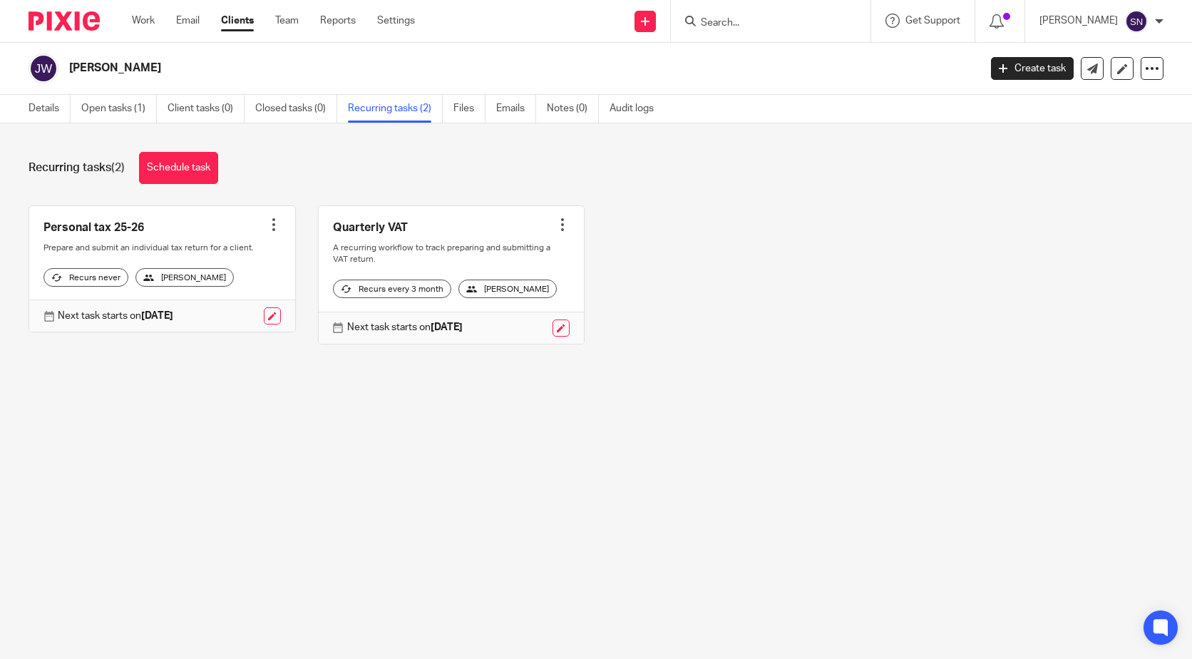
click at [555, 216] on link at bounding box center [452, 275] width 266 height 138
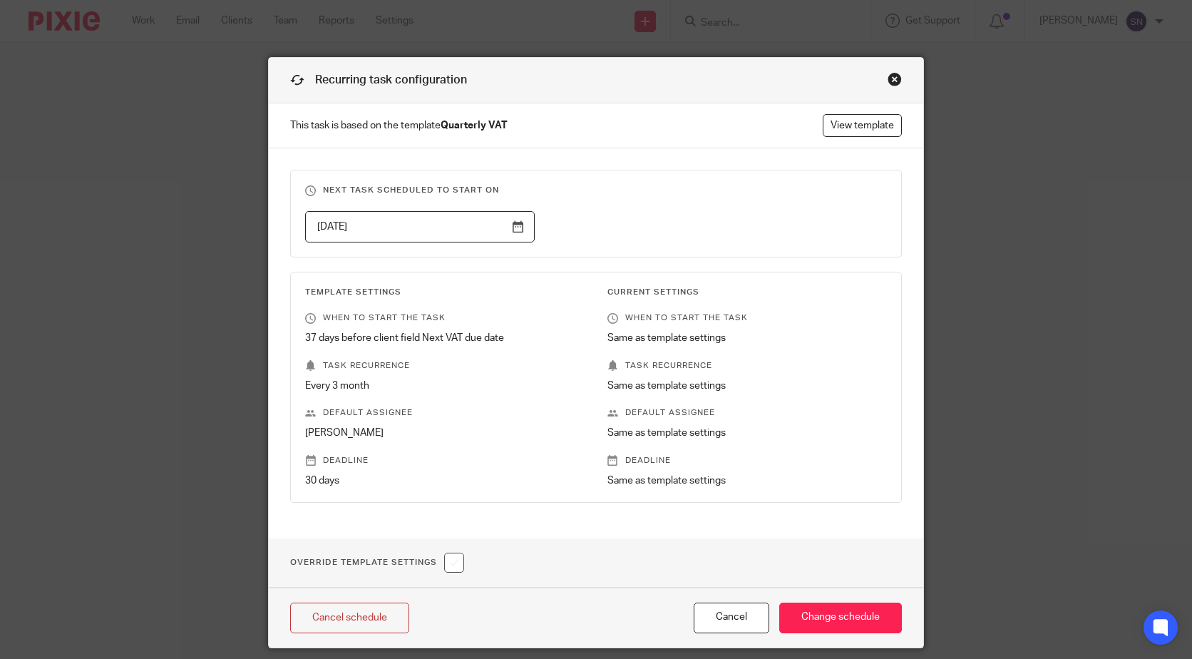
click at [888, 73] on div "Close this dialog window" at bounding box center [895, 79] width 14 height 14
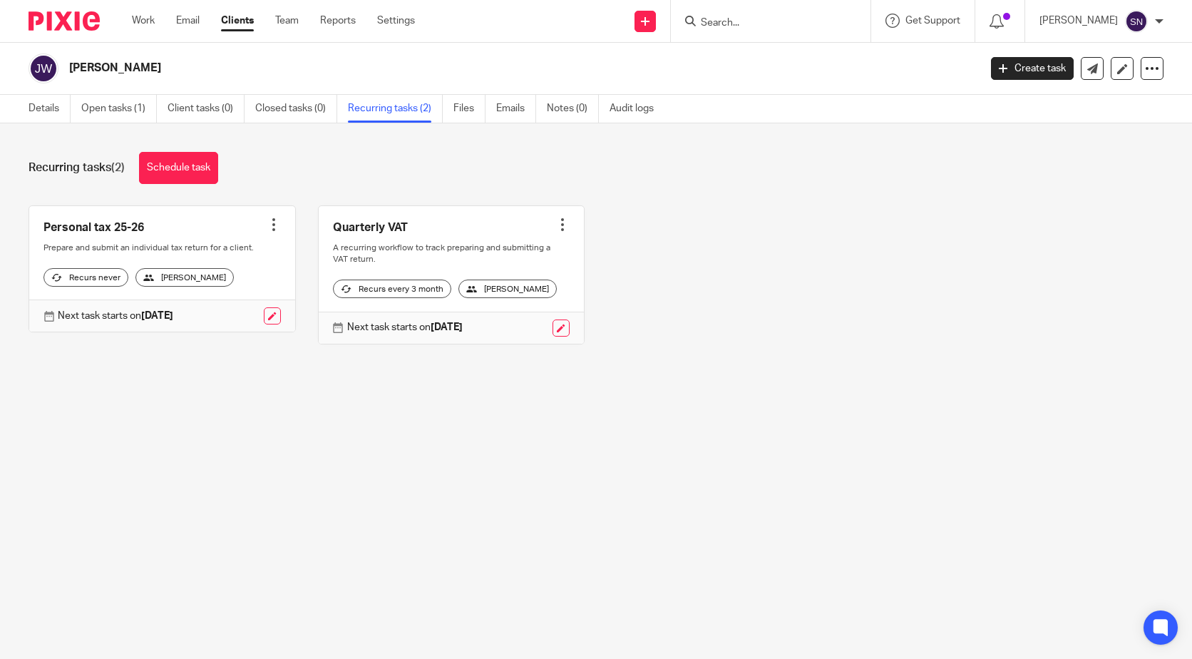
click at [556, 224] on div at bounding box center [563, 225] width 14 height 14
click at [504, 257] on link "Create task" at bounding box center [499, 256] width 114 height 21
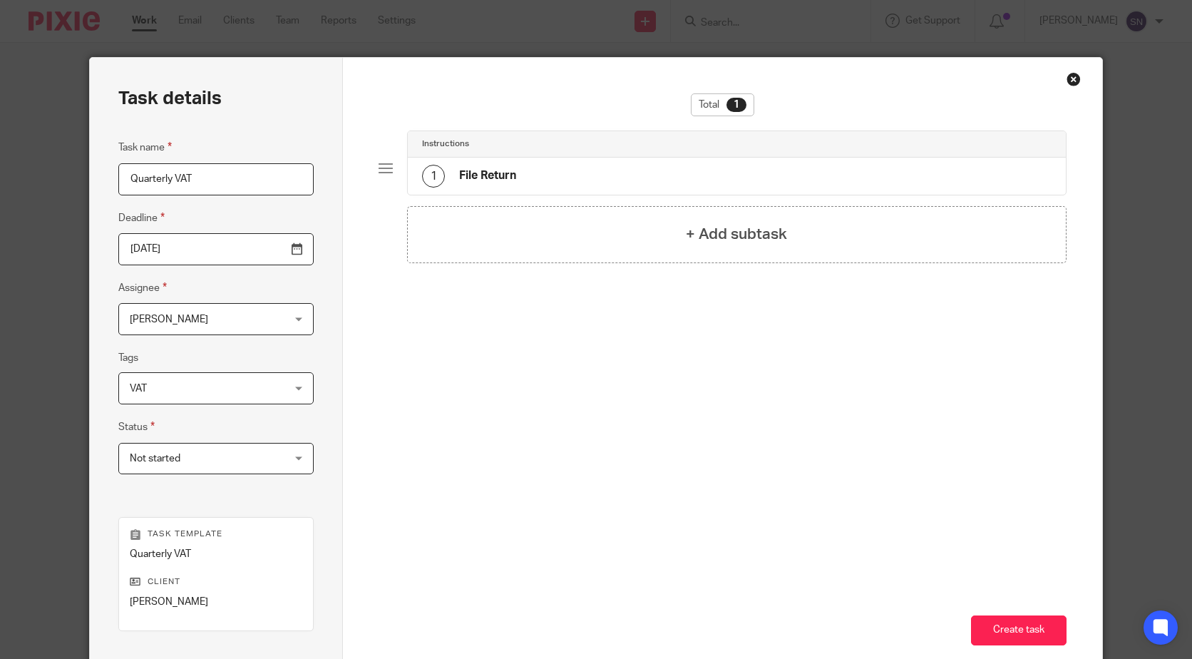
click at [289, 254] on input "[DATE]" at bounding box center [215, 249] width 195 height 32
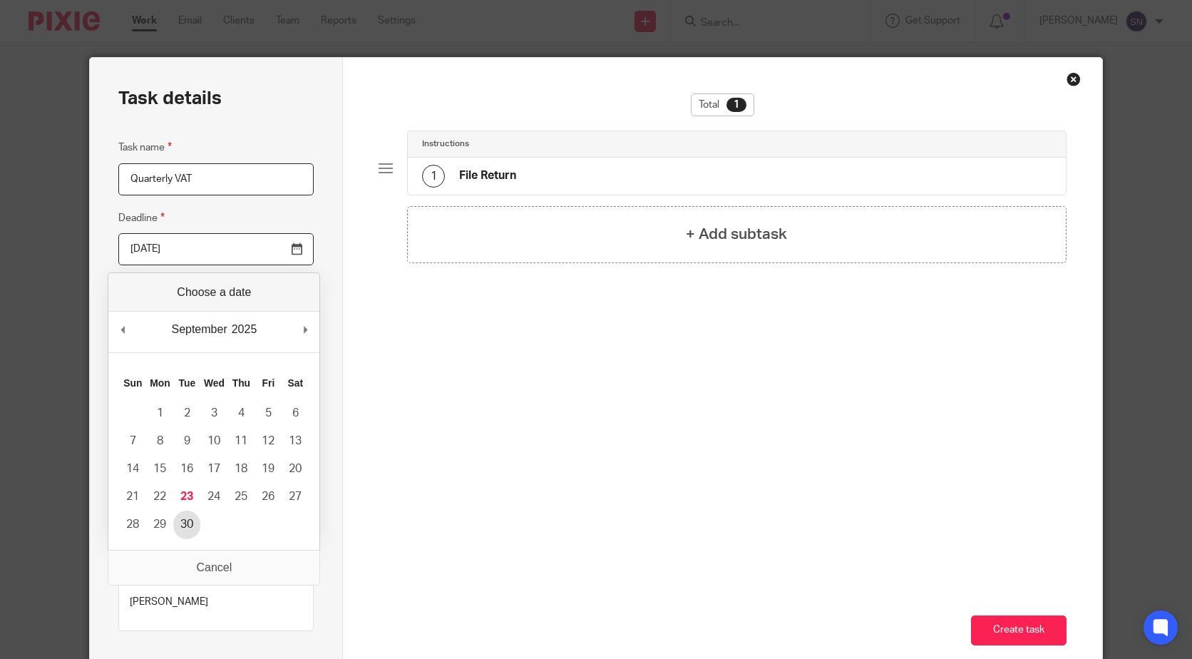
type input "[DATE]"
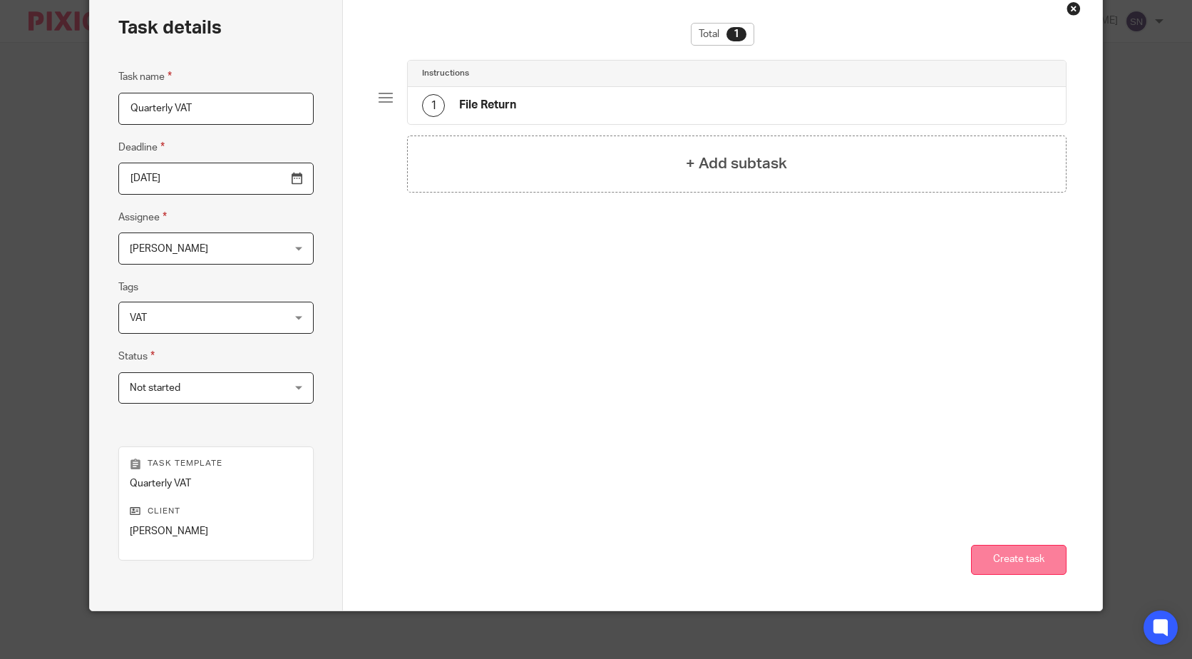
scroll to position [71, 0]
click at [1004, 563] on button "Create task" at bounding box center [1019, 559] width 96 height 31
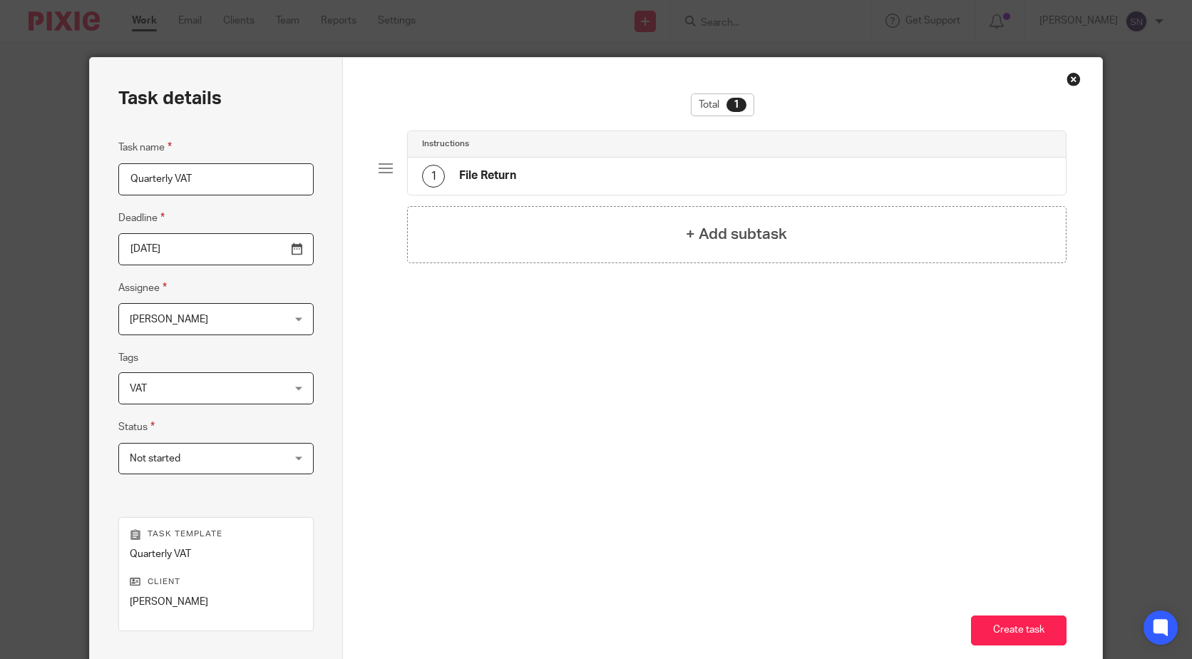
click at [1075, 72] on div "Close this dialog window" at bounding box center [1074, 79] width 14 height 14
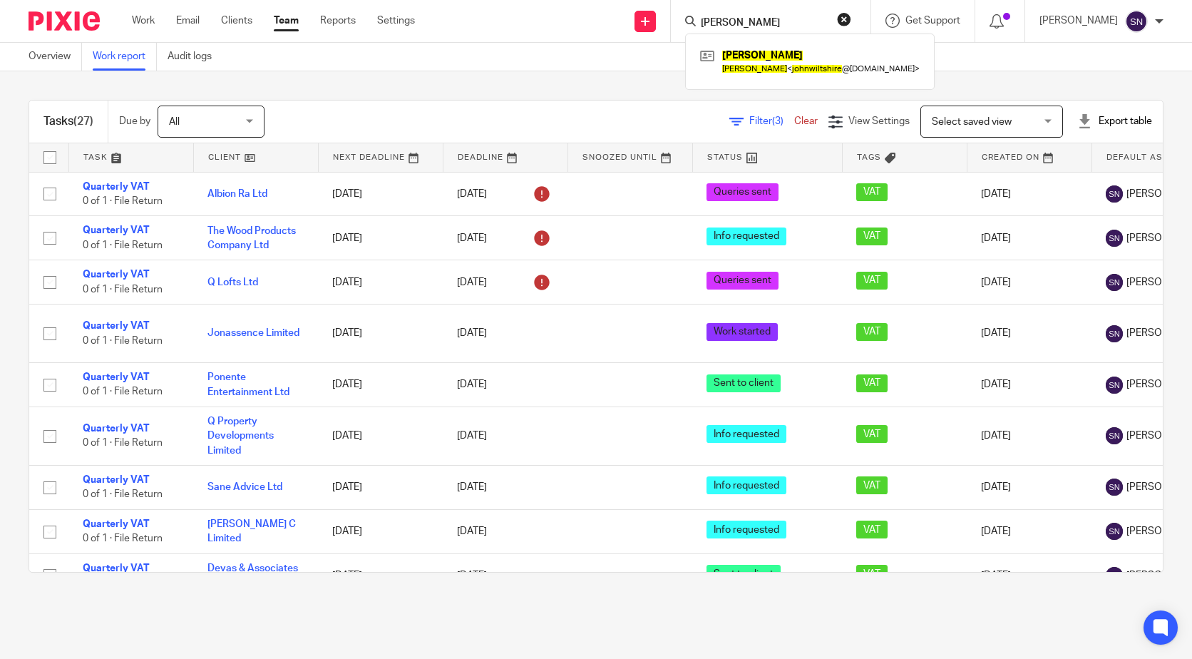
click at [750, 123] on span "Filter (3)" at bounding box center [772, 121] width 45 height 10
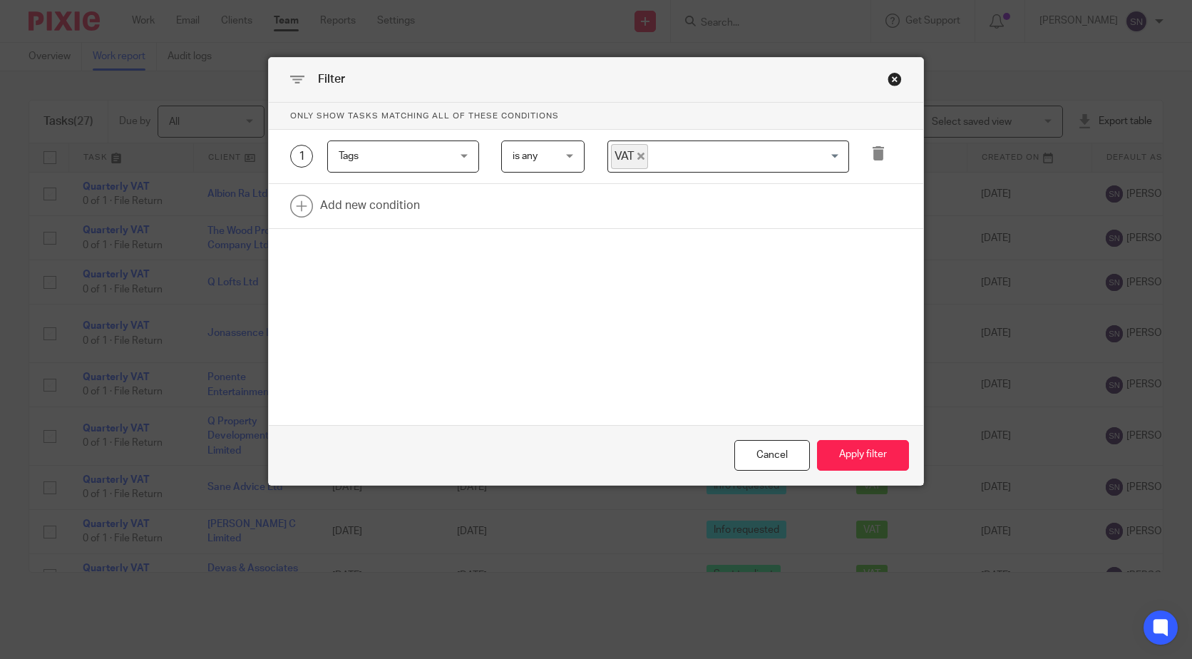
click at [901, 72] on div "Filter" at bounding box center [596, 80] width 655 height 45
click at [894, 83] on div "Close this dialog window" at bounding box center [895, 79] width 14 height 14
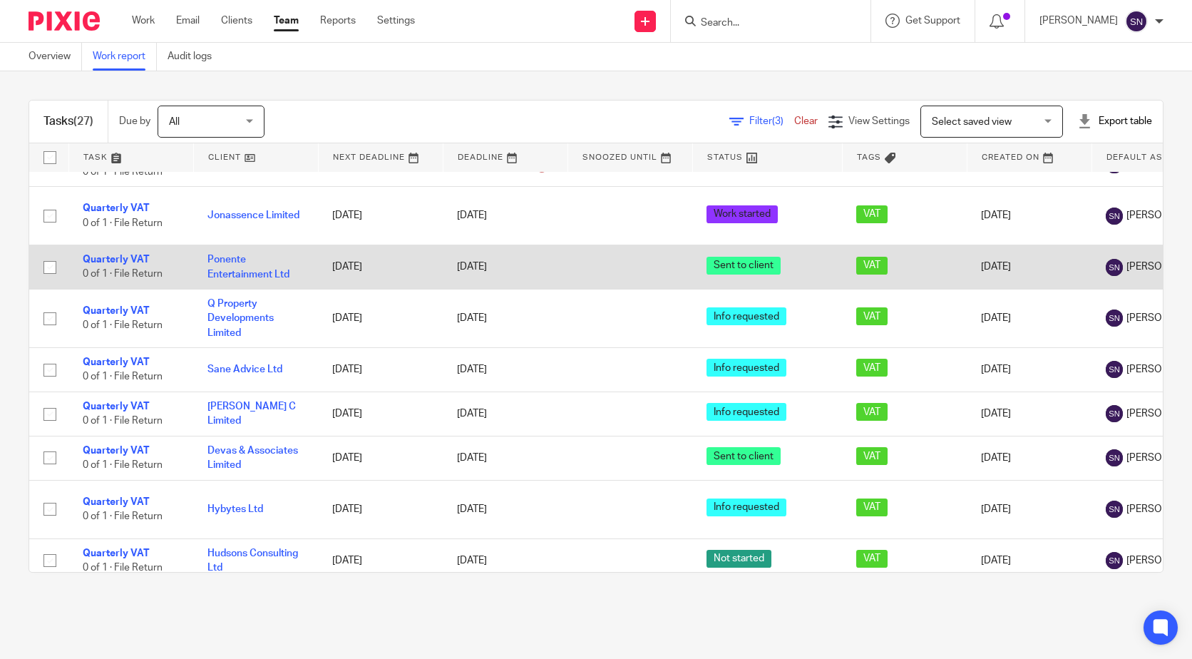
scroll to position [143, 0]
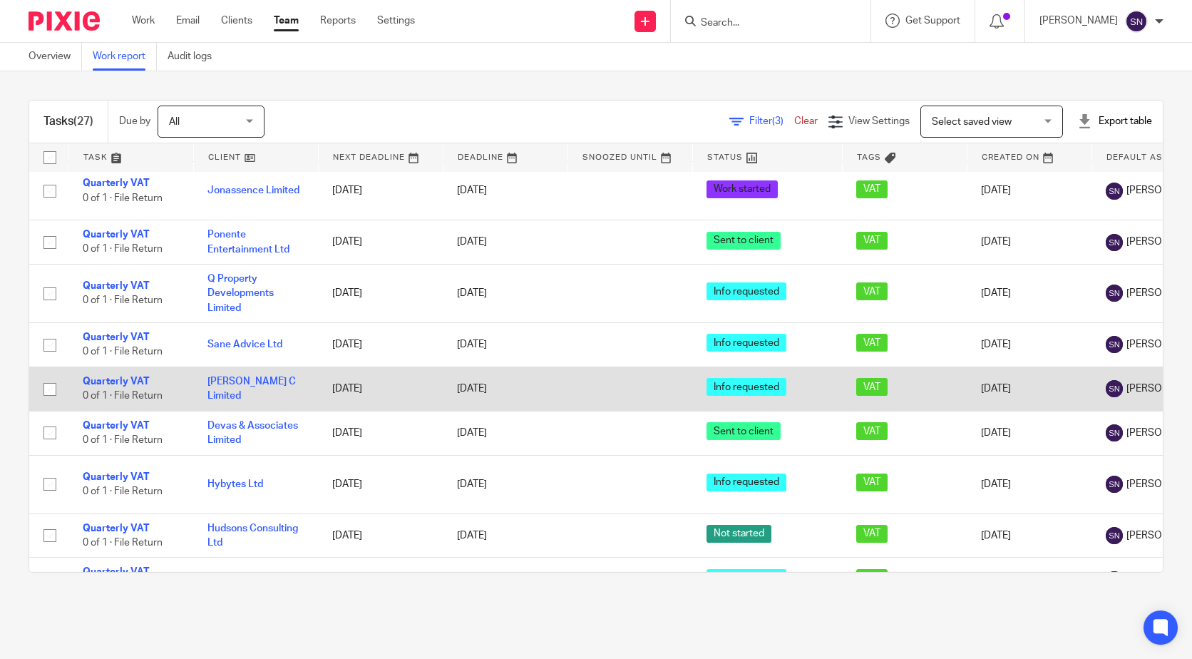
drag, startPoint x: 203, startPoint y: 328, endPoint x: 298, endPoint y: 359, distance: 100.4
click at [298, 359] on tbody "Quarterly VAT 0 of 1 · File Return Albion Ra Ltd [DATE] [DATE] Queries sent VAT…" at bounding box center [939, 660] width 1820 height 1263
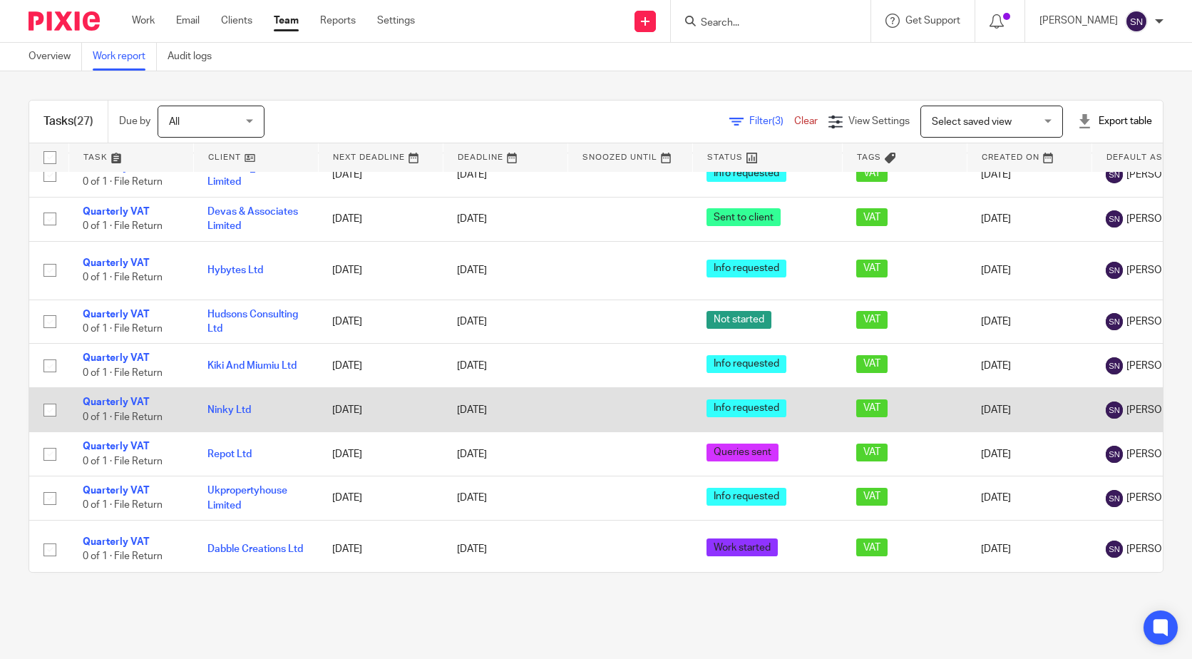
scroll to position [428, 0]
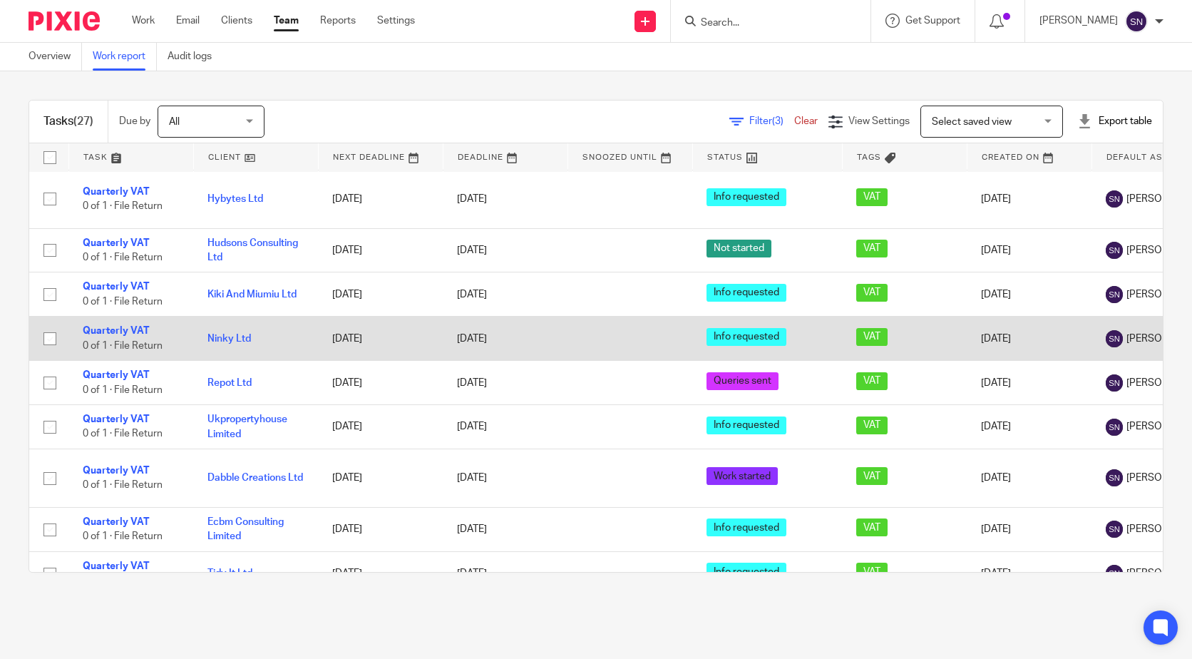
drag, startPoint x: 200, startPoint y: 300, endPoint x: 272, endPoint y: 315, distance: 73.6
click at [272, 317] on td "Ninky Ltd" at bounding box center [255, 339] width 125 height 44
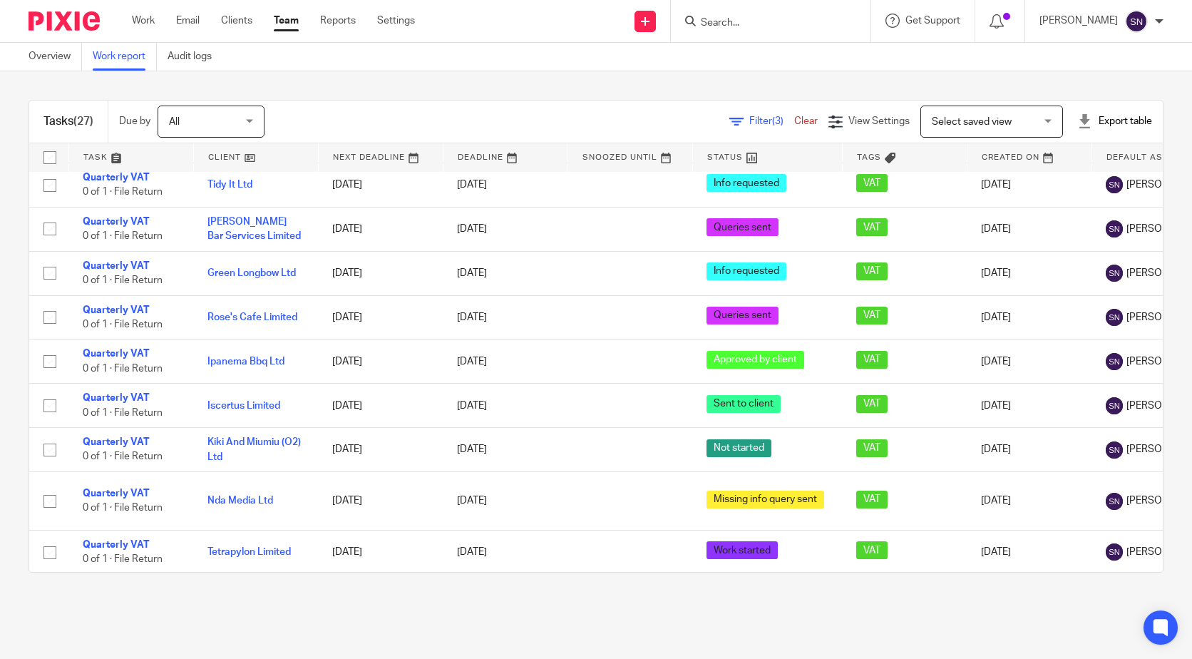
scroll to position [811, 0]
